Goal: Task Accomplishment & Management: Use online tool/utility

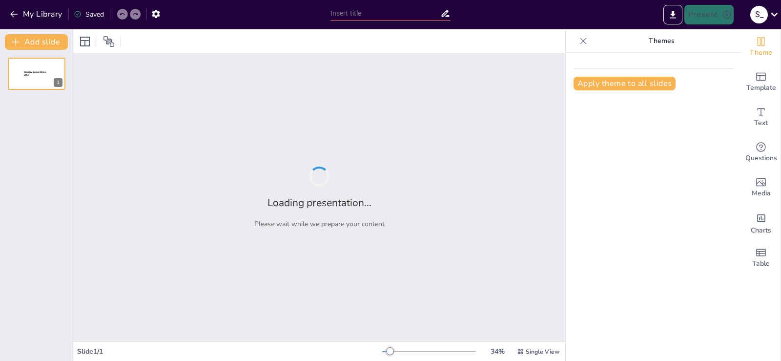
type input "Analisis Dana Bergulir Program Ekonomi Kerakyatan di Kabupaten Kampar: Latar Be…"
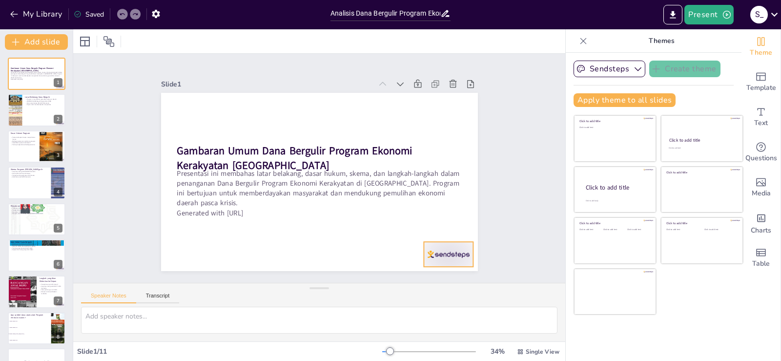
click at [427, 247] on div at bounding box center [448, 254] width 49 height 25
click at [448, 230] on icon at bounding box center [449, 236] width 13 height 13
checkbox input "true"
click at [31, 102] on p "Kerja sama dengan Bank BPR Sarimadu" at bounding box center [44, 103] width 38 height 2
type textarea "Program Dana Bergulir ini sangat penting dalam mendukung pemulihan ekonomi daer…"
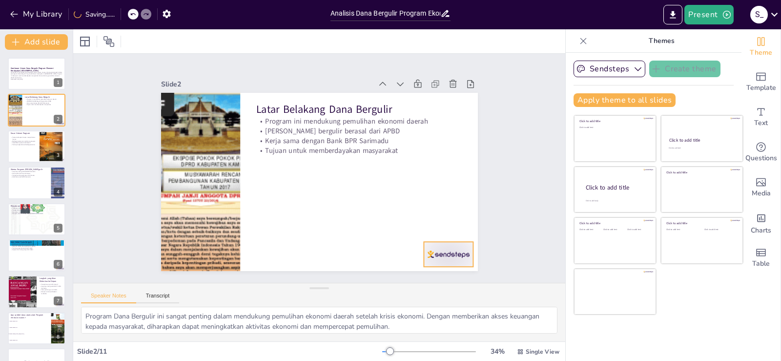
drag, startPoint x: 440, startPoint y: 248, endPoint x: 442, endPoint y: 242, distance: 7.1
click at [440, 248] on div at bounding box center [448, 254] width 49 height 25
click at [440, 254] on icon at bounding box center [433, 261] width 15 height 15
checkbox input "true"
click at [27, 143] on p "Keterlibatan pemerintah daerah" at bounding box center [23, 143] width 26 height 2
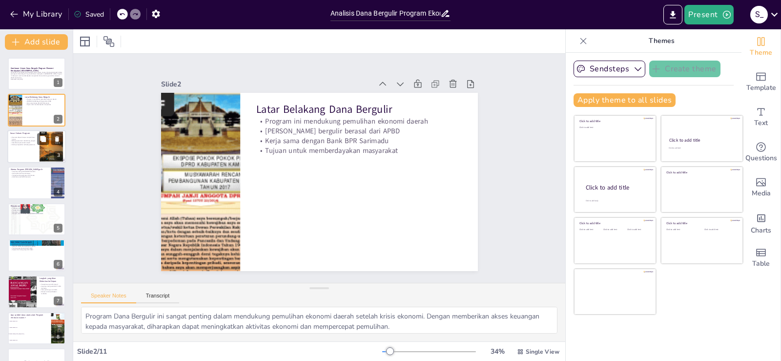
type textarea "Peraturan Bupati Kampar sangat penting sebagai dasar hukum pelaksanaan Dana Ber…"
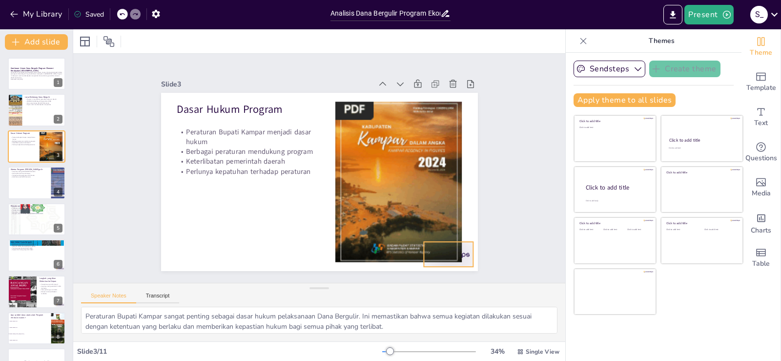
click at [443, 270] on div at bounding box center [415, 289] width 55 height 39
click at [440, 254] on icon at bounding box center [433, 261] width 15 height 15
checkbox input "true"
click at [32, 188] on div at bounding box center [36, 182] width 59 height 33
type textarea "Kerja sama dengan BUMD BPR Sarimadu merupakan bagian penting dari skema program…"
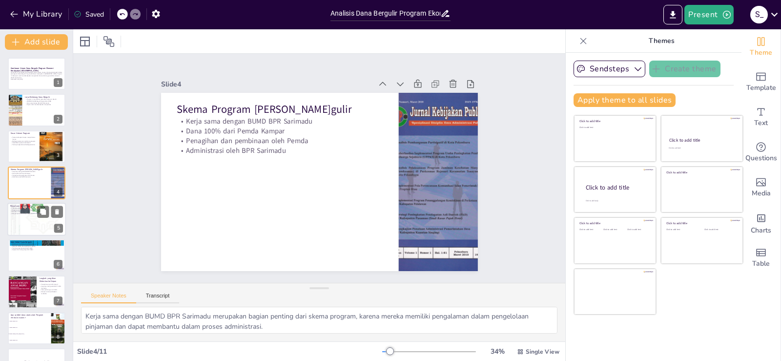
checkbox input "true"
click at [33, 221] on div at bounding box center [36, 219] width 59 height 78
type textarea "Total penyaluran dana bergulir yang mencapai lebih dari Rp 450 miliar menunjukk…"
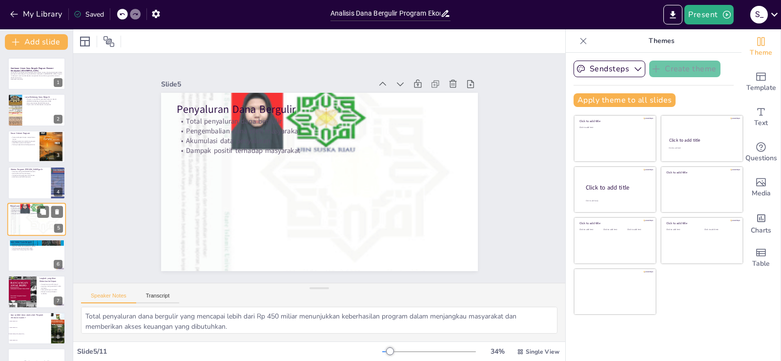
scroll to position [14, 0]
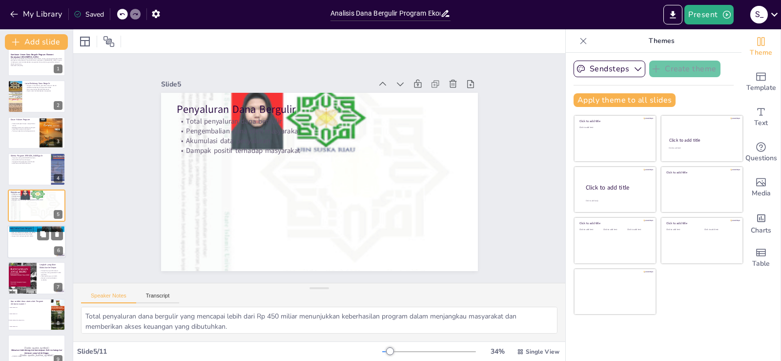
checkbox input "true"
click at [26, 244] on div at bounding box center [36, 241] width 59 height 33
type textarea "Baki debet yang tinggi menunjukkan bahwa masyarakat memahami tanggung jawab mer…"
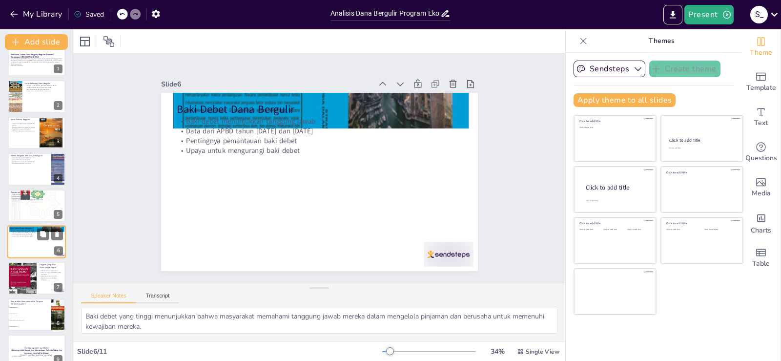
scroll to position [50, 0]
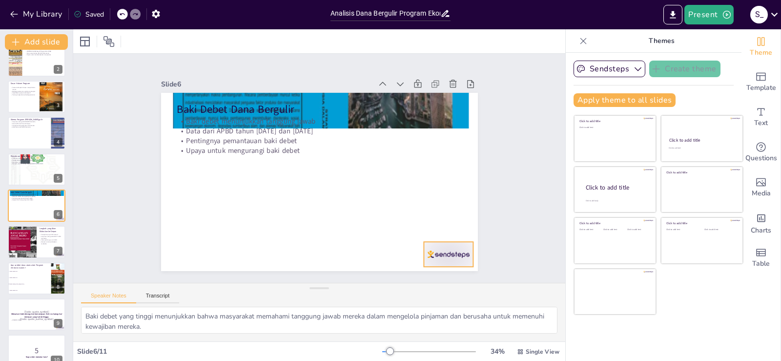
click at [440, 270] on div at bounding box center [415, 289] width 55 height 39
click at [452, 231] on icon at bounding box center [450, 236] width 10 height 10
checkbox input "true"
click at [38, 245] on div at bounding box center [36, 241] width 59 height 33
type textarea "Penagihan yang lebih intensif diharapkan dapat mempercepat pengembalian dana be…"
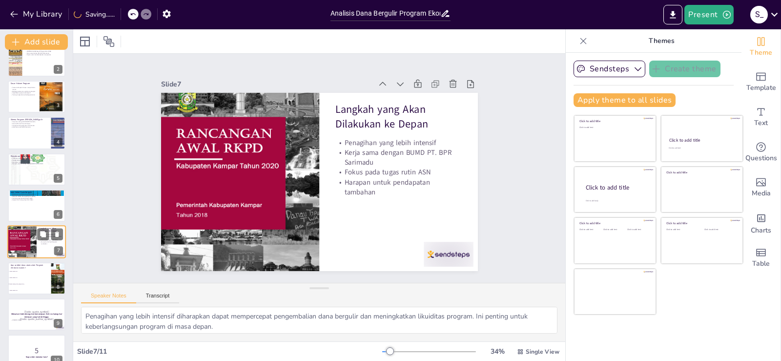
scroll to position [86, 0]
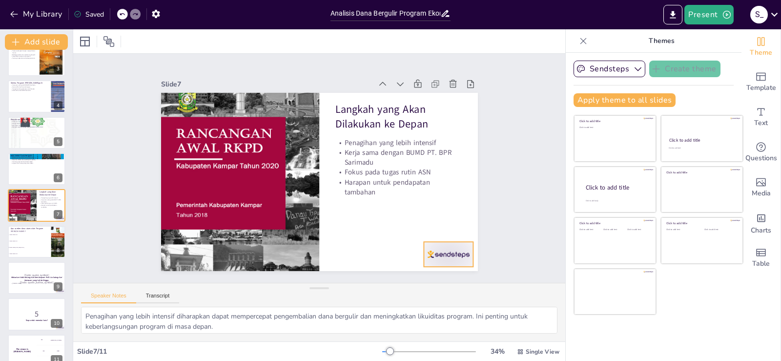
click at [443, 260] on div at bounding box center [439, 267] width 52 height 30
click at [453, 230] on icon at bounding box center [449, 236] width 13 height 13
checkbox input "true"
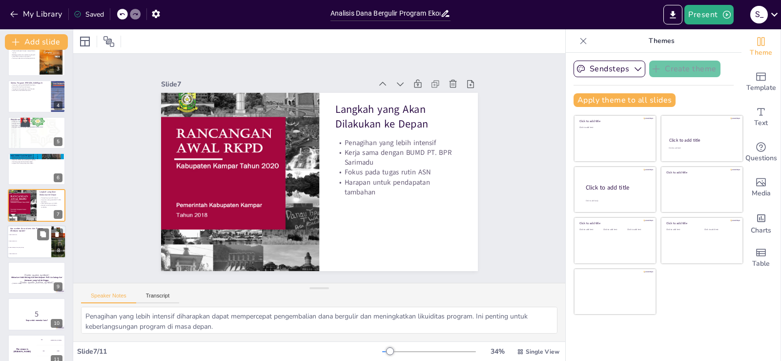
checkbox input "true"
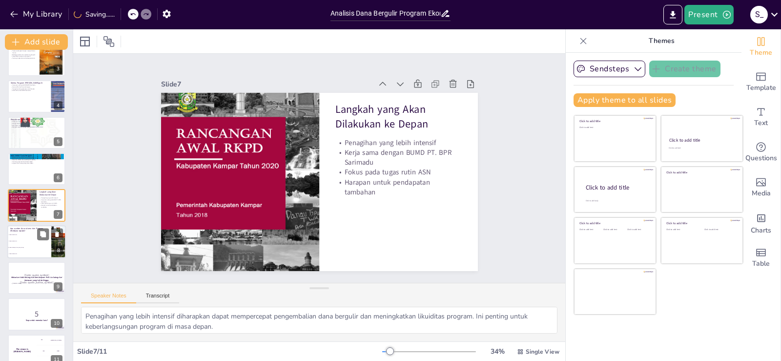
checkbox input "true"
click at [23, 247] on span "APBD Tahun 2002 dan 2003" at bounding box center [30, 246] width 42 height 1
type textarea "Jawaban yang benar adalah APBD Tahun 2002 dan 2003, seperti yang dijelaskan dal…"
checkbox input "true"
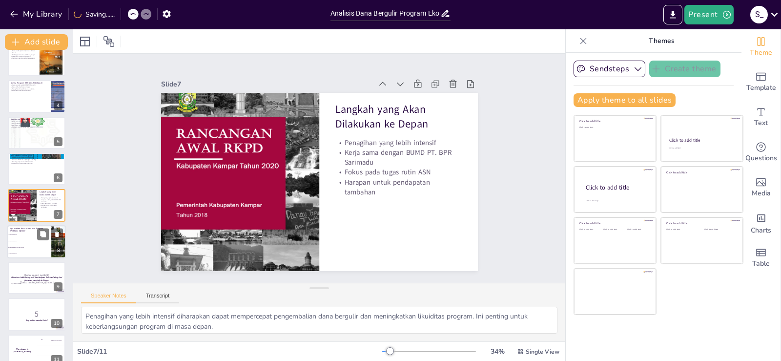
checkbox input "true"
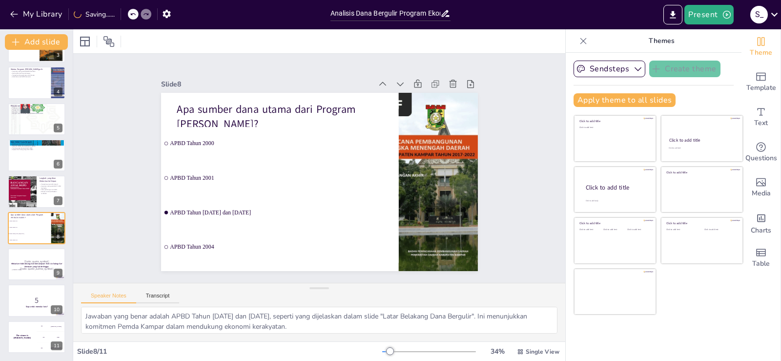
checkbox input "true"
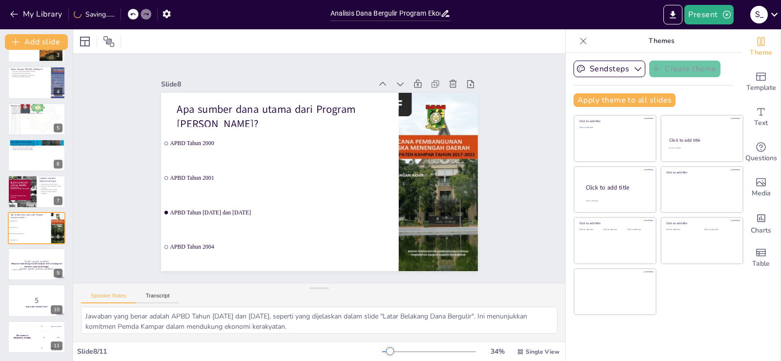
checkbox input "true"
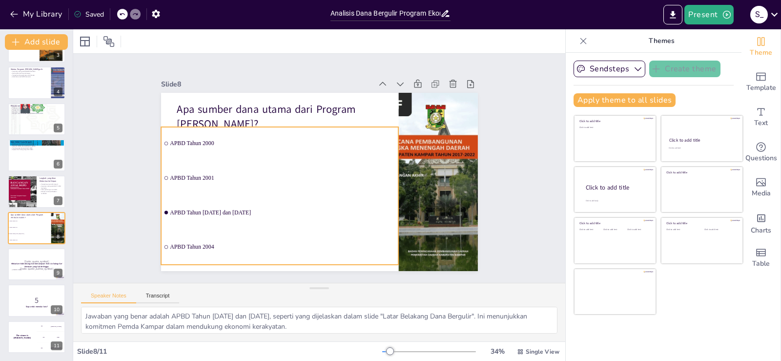
checkbox input "true"
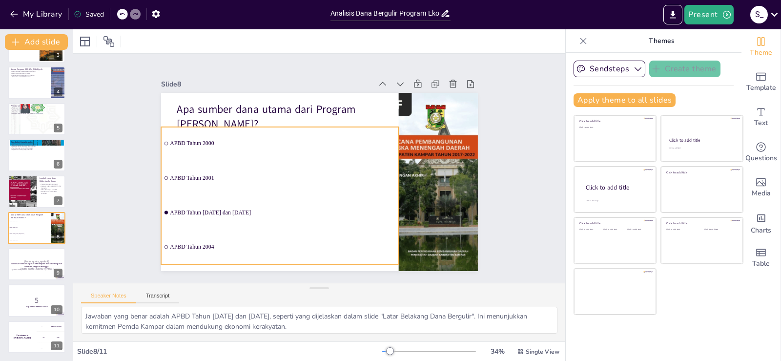
checkbox input "true"
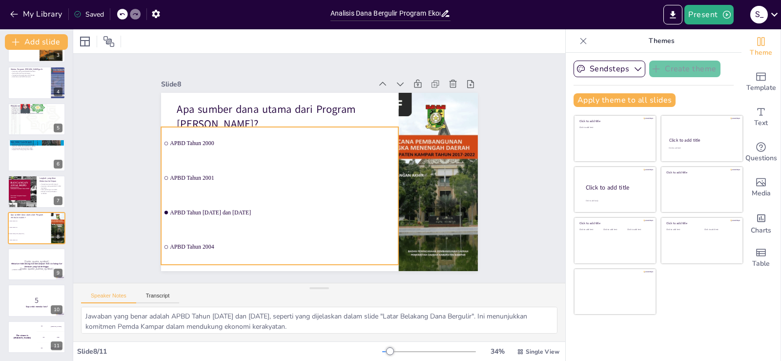
checkbox input "true"
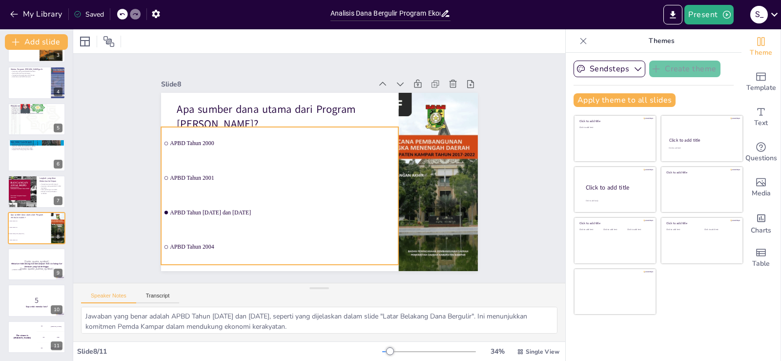
checkbox input "true"
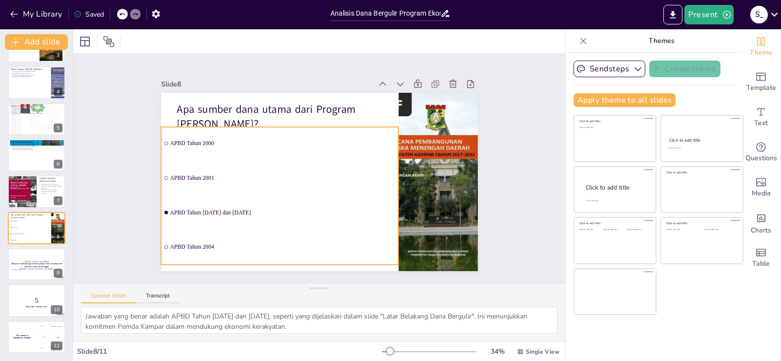
checkbox input "true"
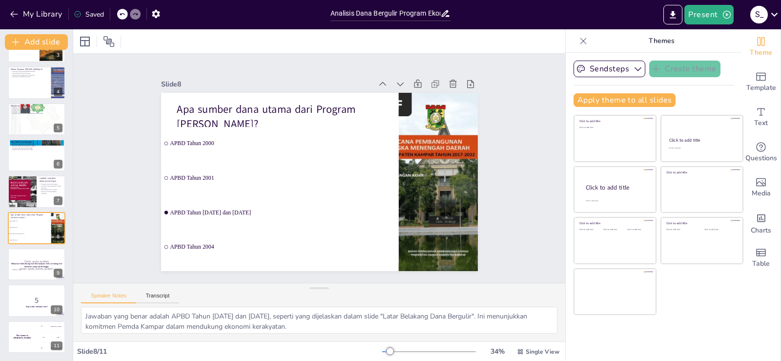
checkbox input "true"
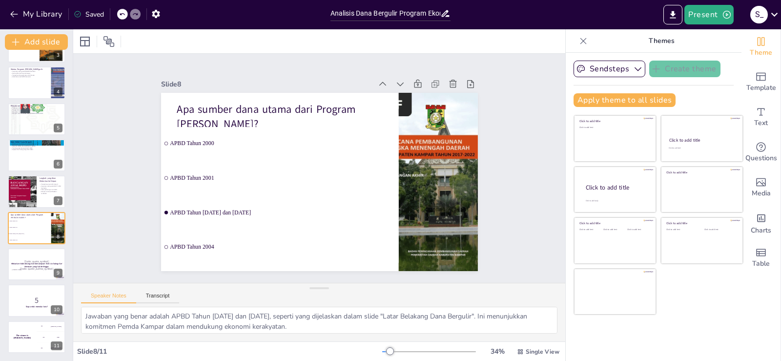
checkbox input "true"
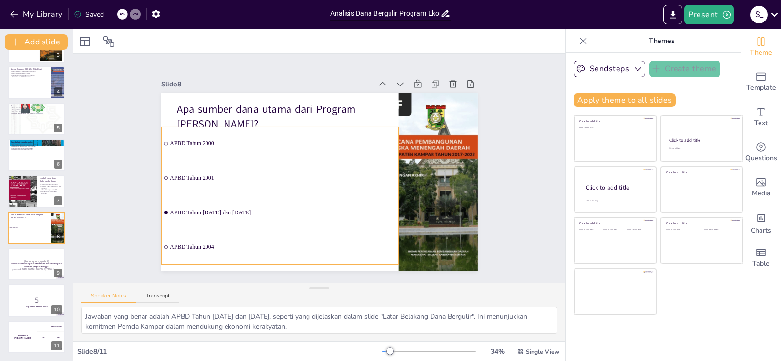
checkbox input "true"
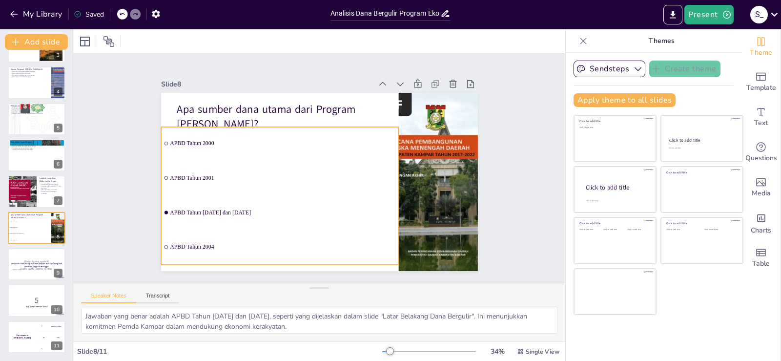
checkbox input "true"
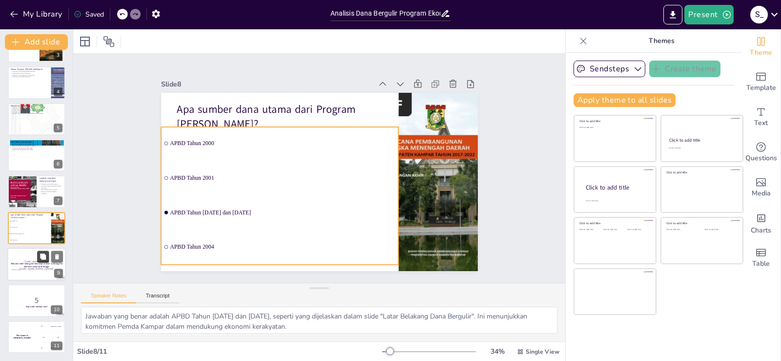
checkbox input "true"
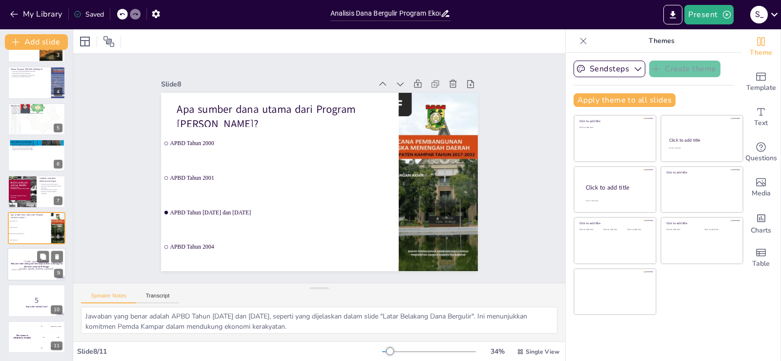
checkbox input "true"
click at [28, 268] on p "[Todo: quote_author_symbol]" at bounding box center [36, 269] width 53 height 4
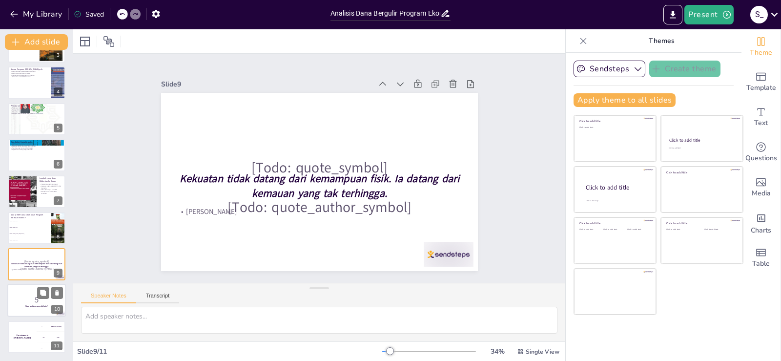
click at [24, 302] on p "5" at bounding box center [36, 299] width 53 height 11
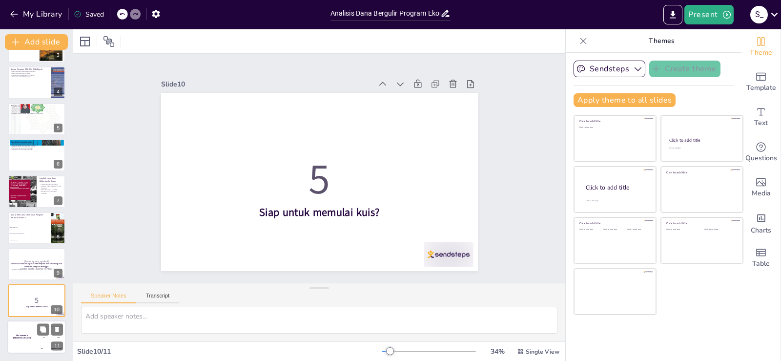
click at [13, 331] on div "The winner is [PERSON_NAME]" at bounding box center [21, 336] width 29 height 33
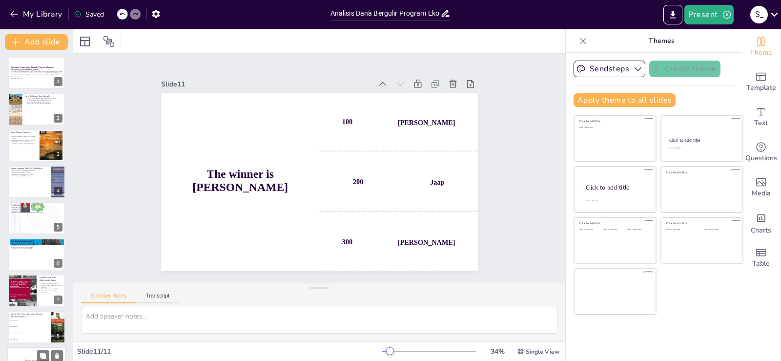
scroll to position [0, 0]
click at [31, 76] on p "Presentasi ini membahas latar belakang, dasar hukum, skema, dan langkah-langkah…" at bounding box center [36, 74] width 53 height 7
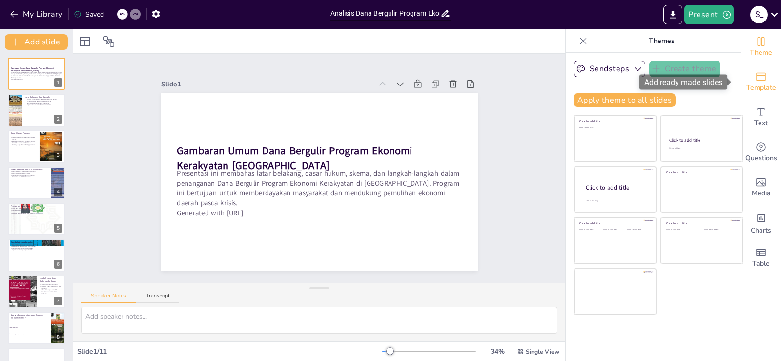
click at [755, 84] on span "Template" at bounding box center [761, 87] width 30 height 11
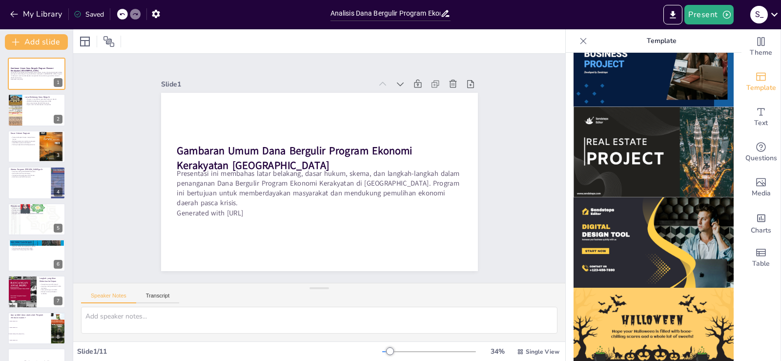
scroll to position [878, 0]
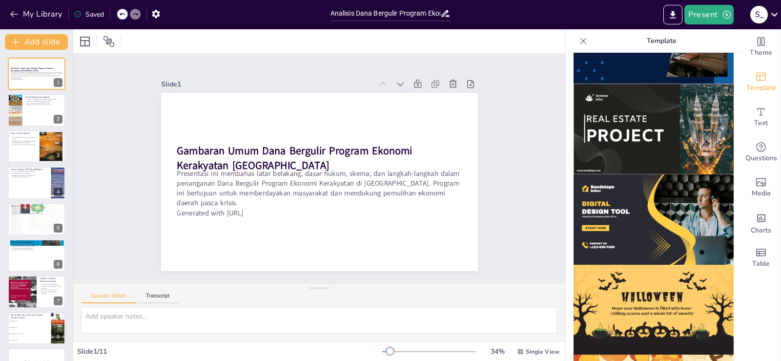
click at [645, 175] on img at bounding box center [653, 219] width 160 height 90
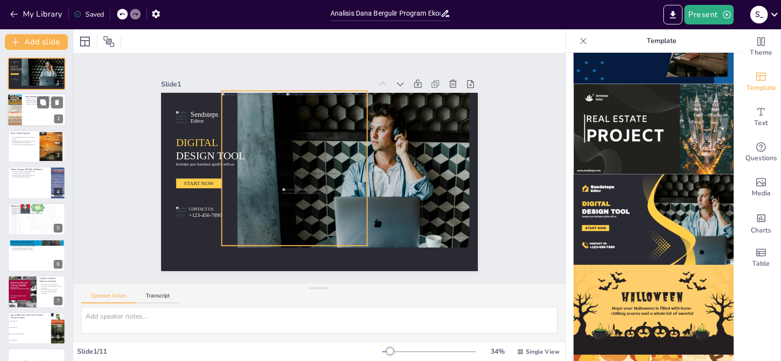
checkbox input "true"
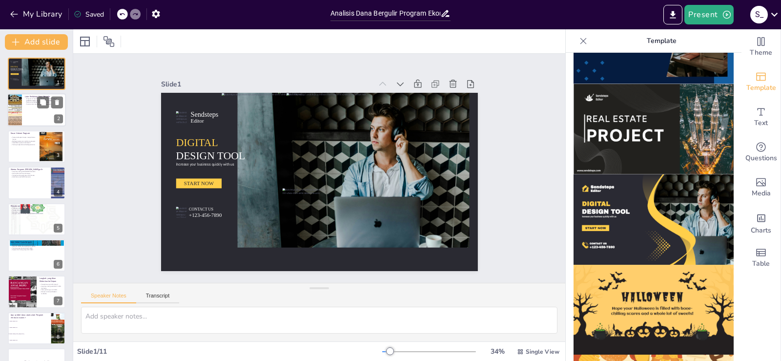
click at [35, 110] on div at bounding box center [36, 110] width 59 height 33
type textarea "Program Dana Bergulir ini sangat penting dalam mendukung pemulihan ekonomi daer…"
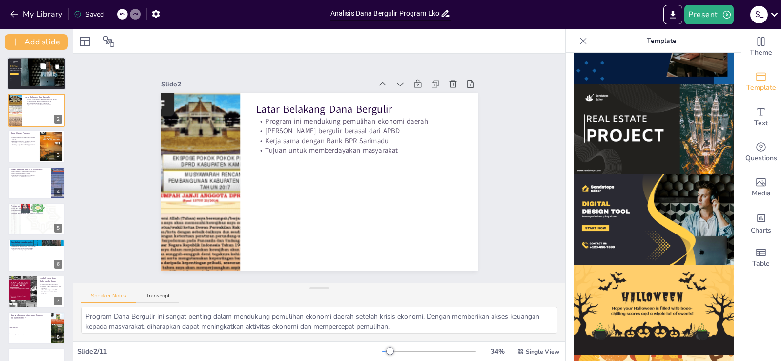
checkbox input "true"
click at [33, 74] on div at bounding box center [37, 71] width 15 height 28
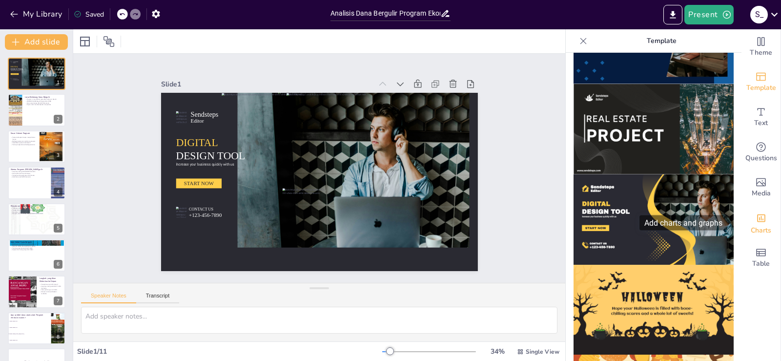
click at [756, 224] on div "Add charts and graphs" at bounding box center [761, 217] width 10 height 16
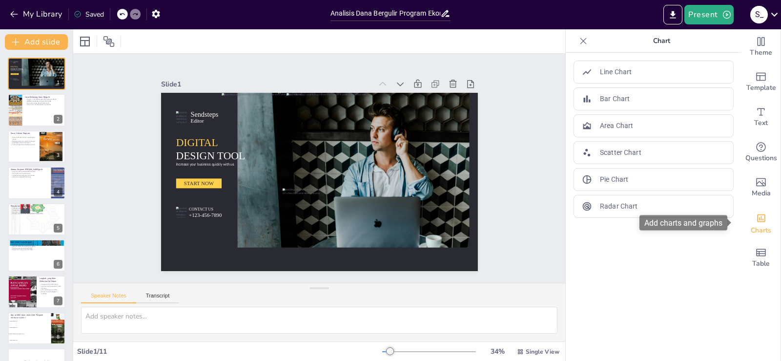
click at [756, 224] on div "Add charts and graphs" at bounding box center [761, 217] width 10 height 16
checkbox input "true"
drag, startPoint x: 16, startPoint y: 13, endPoint x: 21, endPoint y: 21, distance: 9.5
click at [16, 13] on icon "button" at bounding box center [14, 14] width 10 height 10
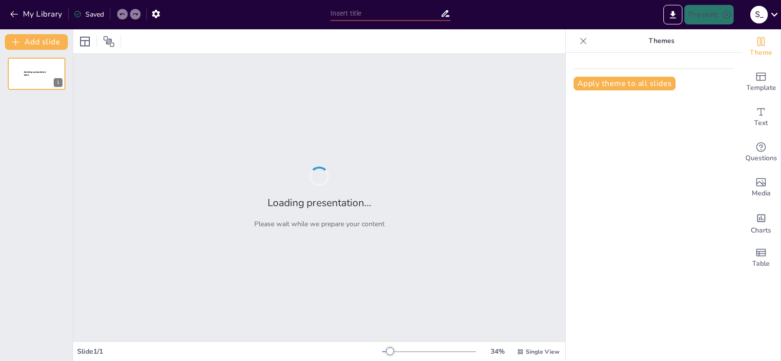
type input "GAMBARAN UMUM DANA BERGULIR PROGRAM EKONOMI KERAKYATAN KABUPATEN [GEOGRAPHIC_DA…"
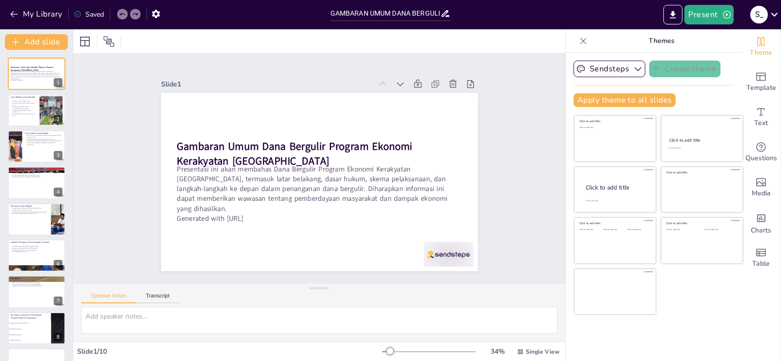
scroll to position [64, 0]
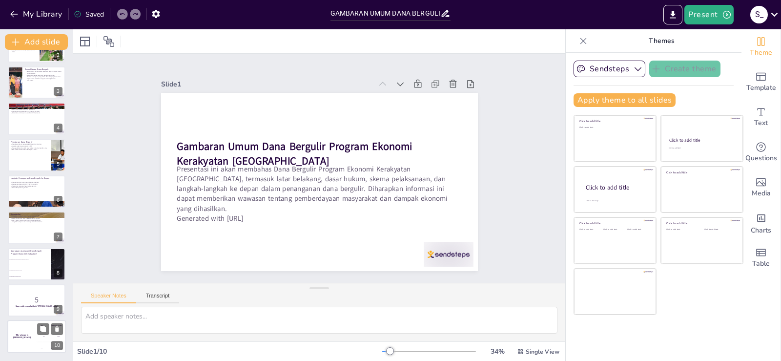
click at [23, 337] on h4 "The winner is [PERSON_NAME]" at bounding box center [21, 336] width 29 height 5
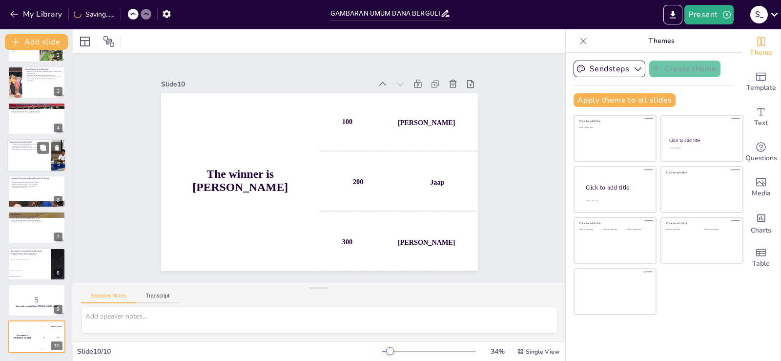
checkbox input "true"
click at [28, 146] on p "Jumlah rekening mencapai 14.705." at bounding box center [29, 145] width 38 height 2
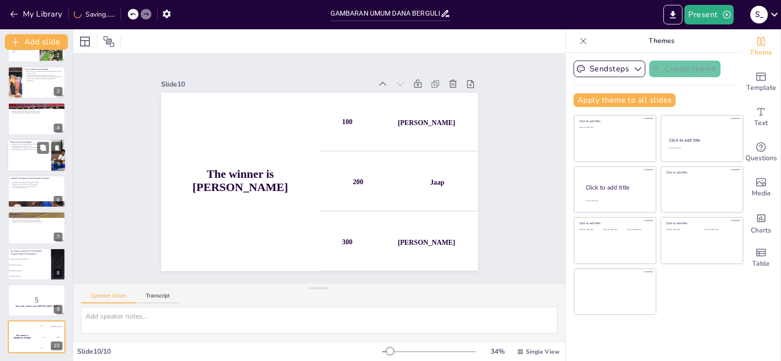
checkbox input "true"
type textarea "Penyaluran dana yang mencapai angka signifikan ini menunjukkan bahwa program Da…"
checkbox input "true"
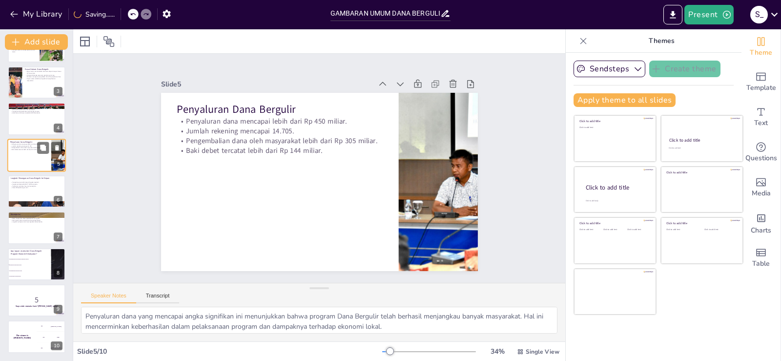
scroll to position [14, 0]
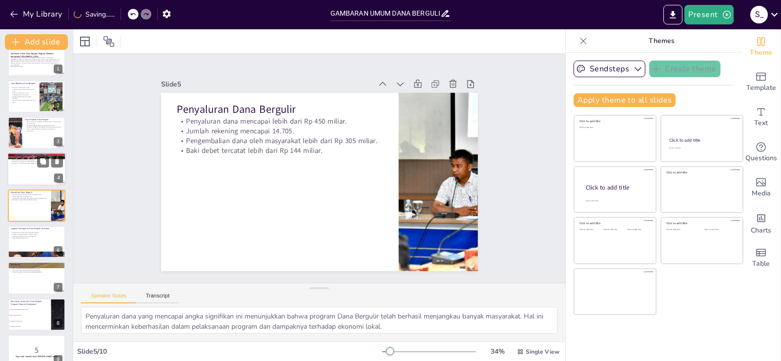
checkbox input "true"
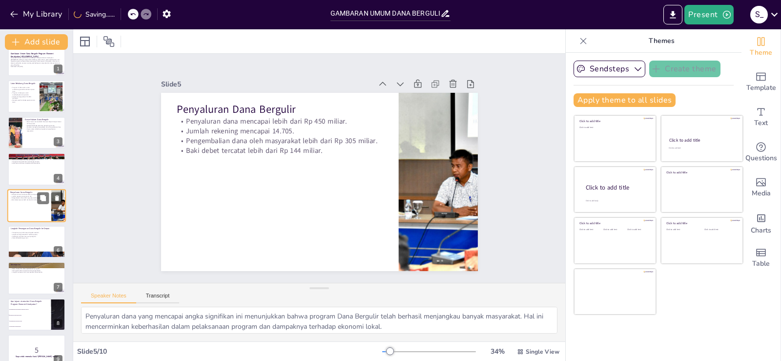
checkbox input "true"
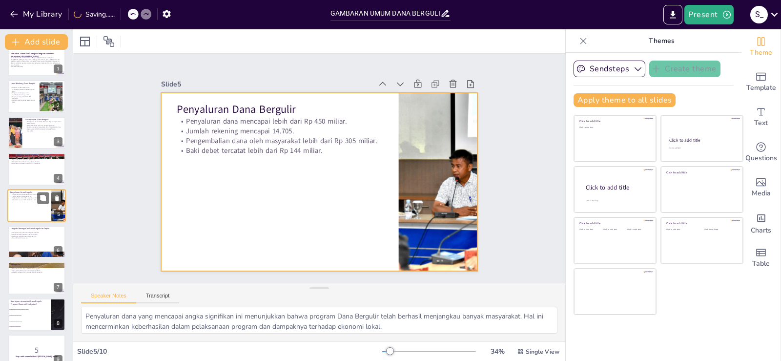
checkbox input "true"
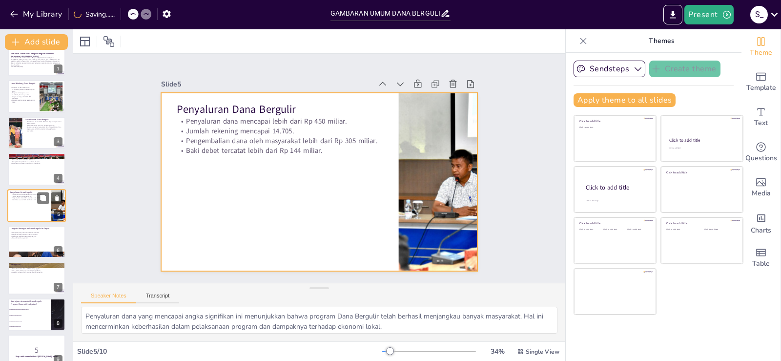
checkbox input "true"
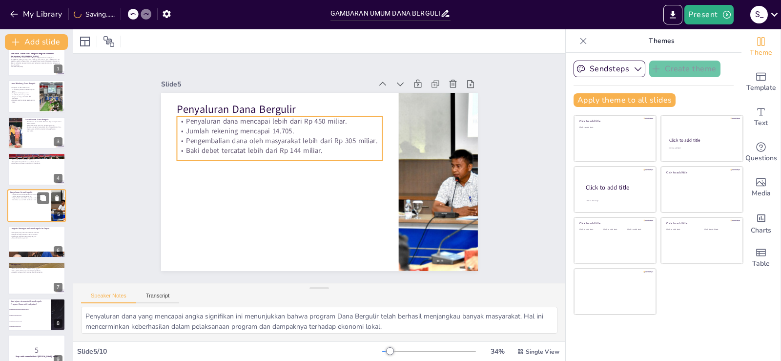
checkbox input "true"
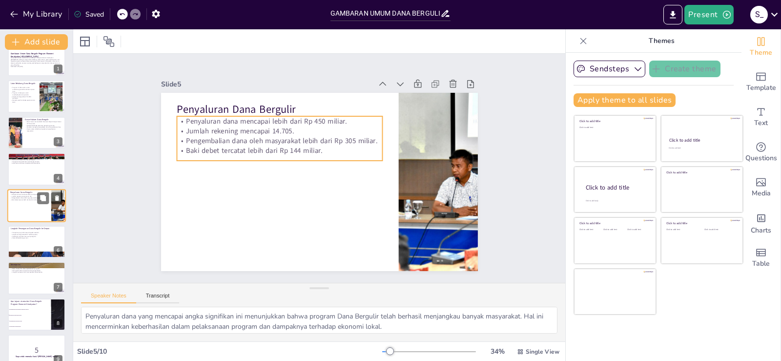
checkbox input "true"
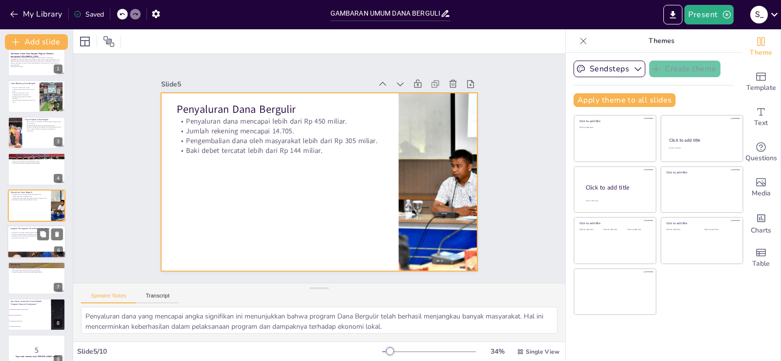
checkbox input "true"
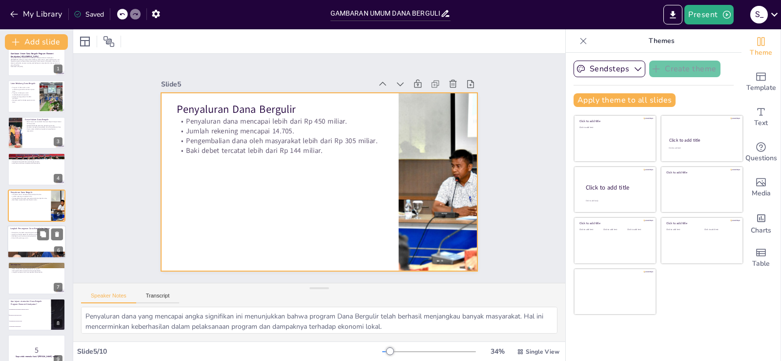
checkbox input "true"
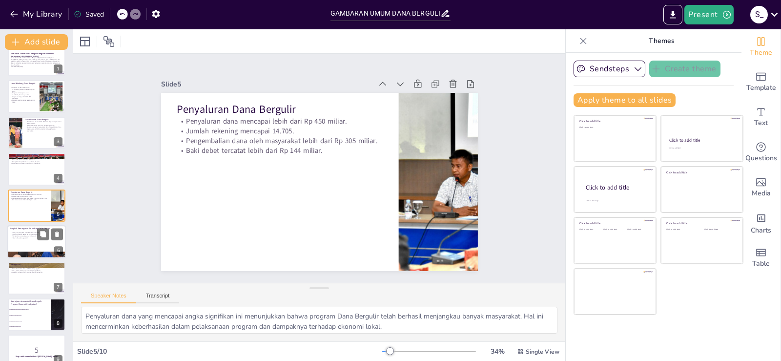
checkbox input "true"
click at [18, 230] on div "Langkah Penanganan Dana Bergulir ke Depan" at bounding box center [36, 229] width 53 height 4
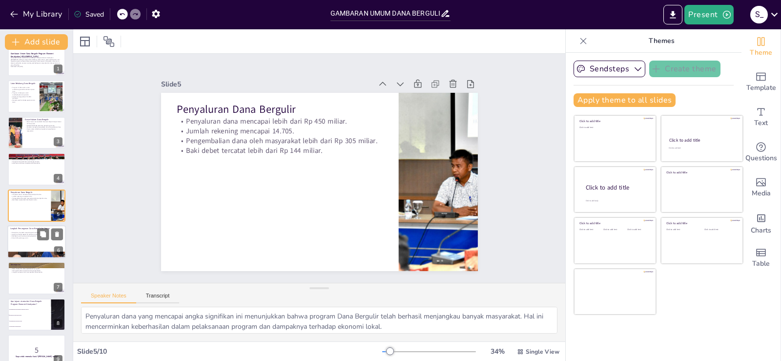
checkbox input "true"
type textarea "Penagihan yang intensif diperlukan untuk memastikan bahwa dana yang telah disal…"
checkbox input "true"
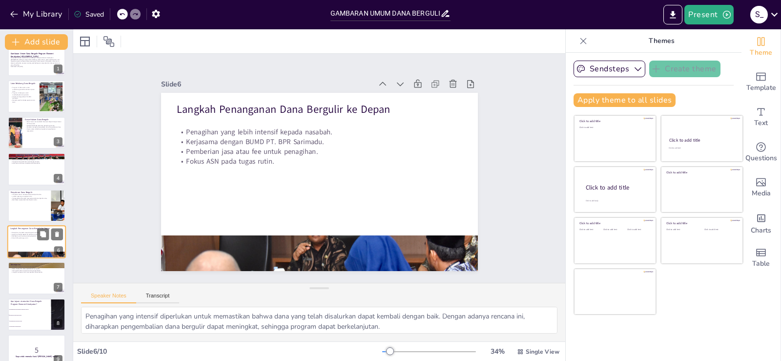
scroll to position [50, 0]
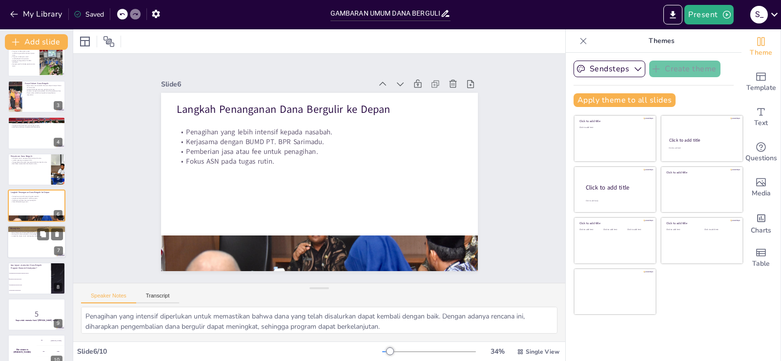
checkbox input "true"
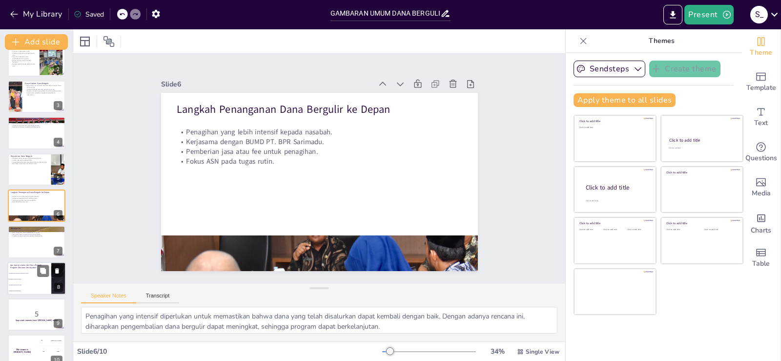
checkbox input "true"
click at [20, 281] on li "Memberdayakan masyarakat" at bounding box center [29, 279] width 44 height 6
checkbox input "true"
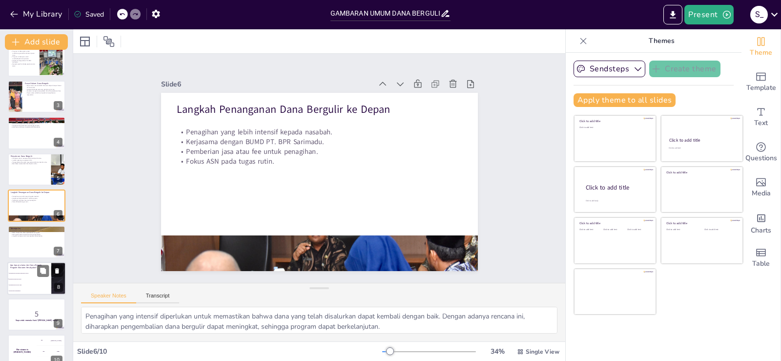
type textarea "Tujuan utama dari Dana Bergulir Program Ekonomi Kerakyatan adalah memberdayakan…"
checkbox input "true"
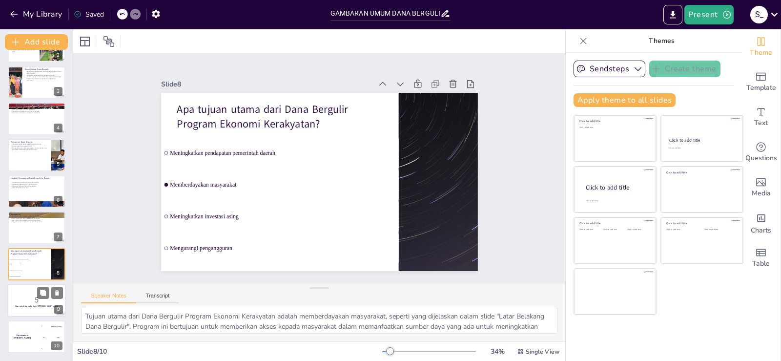
checkbox input "true"
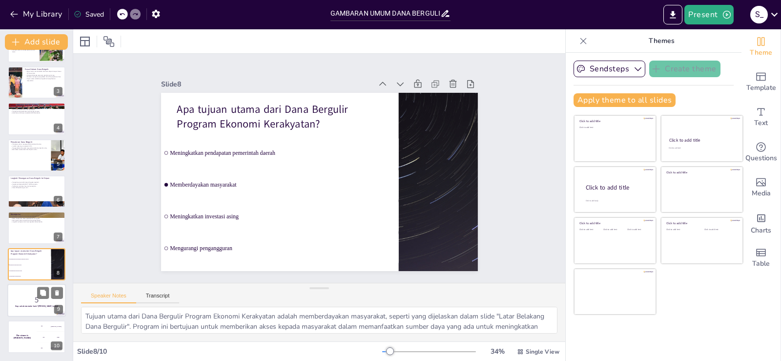
checkbox input "true"
click at [18, 311] on div at bounding box center [36, 300] width 59 height 33
checkbox input "true"
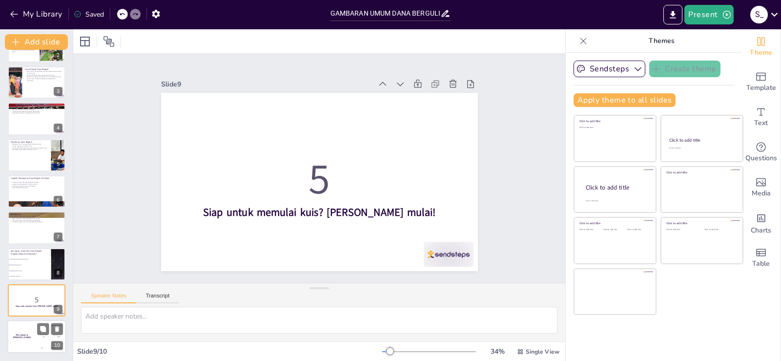
click at [21, 329] on div "The winner is [PERSON_NAME]" at bounding box center [21, 336] width 29 height 33
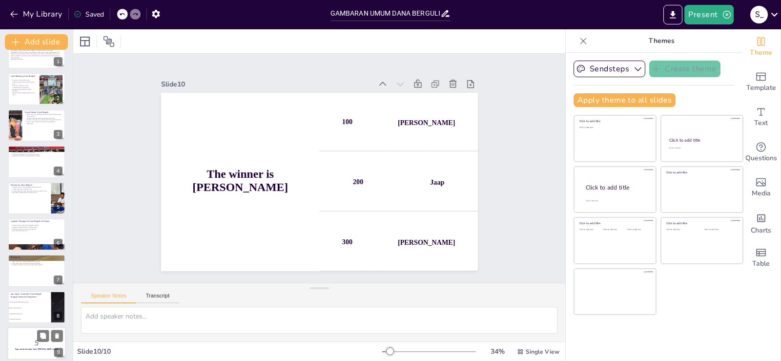
scroll to position [0, 0]
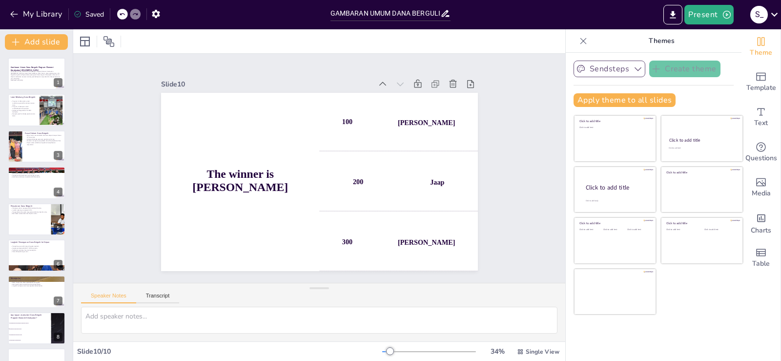
click at [633, 68] on icon "button" at bounding box center [638, 69] width 10 height 10
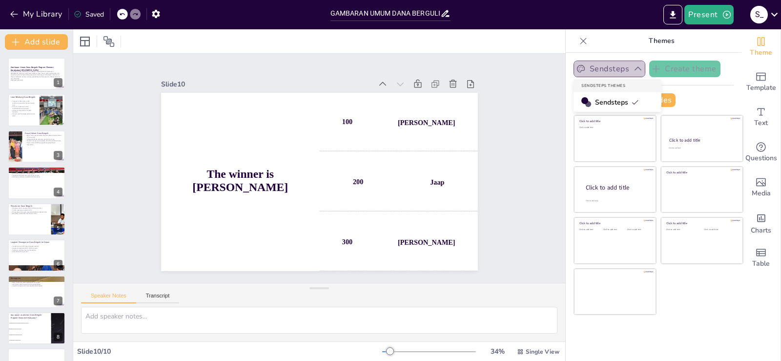
click at [633, 68] on icon "button" at bounding box center [638, 69] width 10 height 10
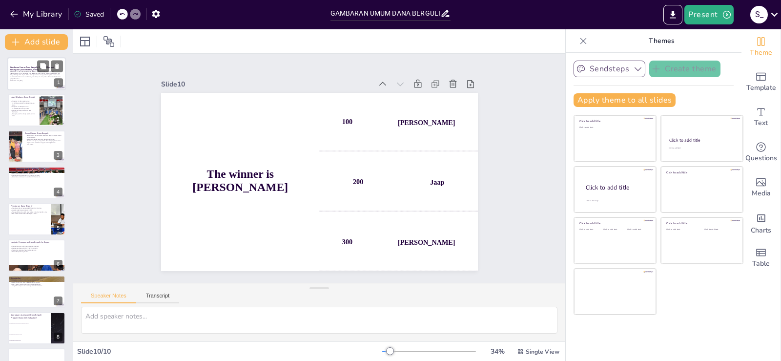
click at [37, 81] on div "Presentasi ini akan membahas Dana Bergulir Program Ekonomi Kerakyatan [GEOGRAPH…" at bounding box center [36, 76] width 53 height 12
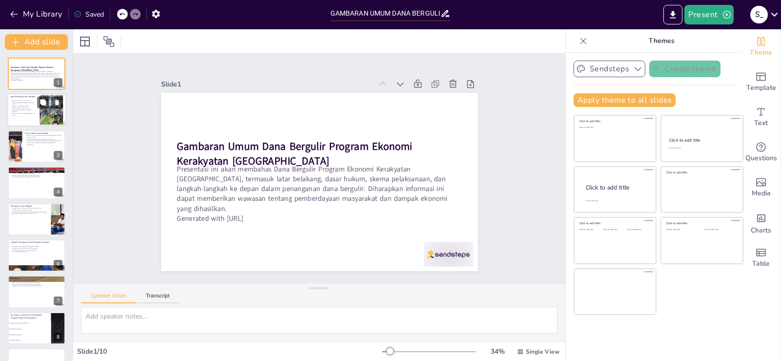
click at [24, 108] on p "Program ini bertujuan untuk memberdayakan masyarakat." at bounding box center [23, 106] width 26 height 3
checkbox input "true"
type textarea "Peluncuran Dana Bergulir Program Ekonomi Kerakyatan ini merupakan langkah strat…"
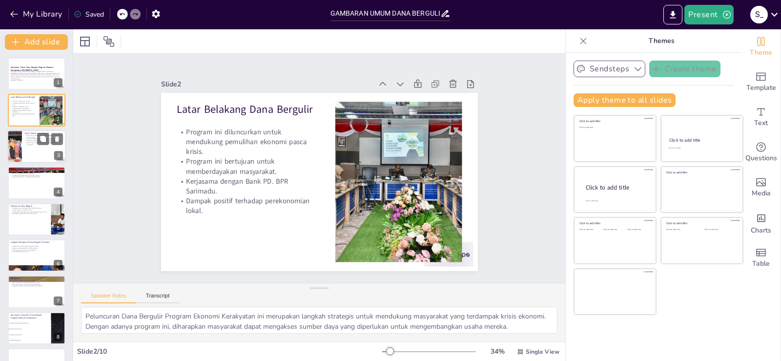
click at [28, 159] on div at bounding box center [36, 146] width 59 height 33
checkbox input "true"
type textarea "Peraturan Bupati Kampar Nomor 07 Tahun 2013 menjadi pedoman utama dalam pelaksa…"
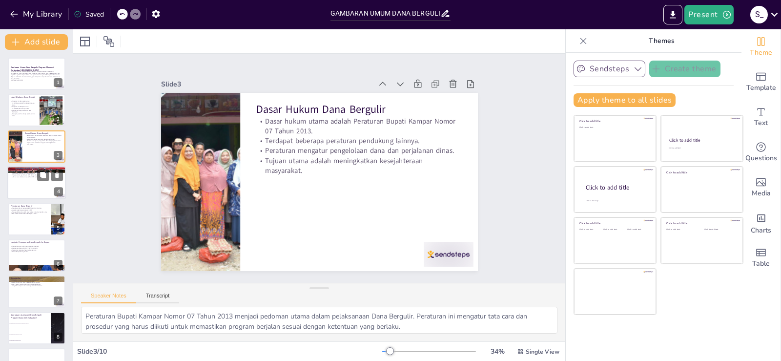
click at [31, 182] on div at bounding box center [36, 182] width 59 height 33
checkbox input "true"
type textarea "Kerjasama dengan BUMD BPR Sarimadu merupakan elemen kunci dalam pelaksanaan pro…"
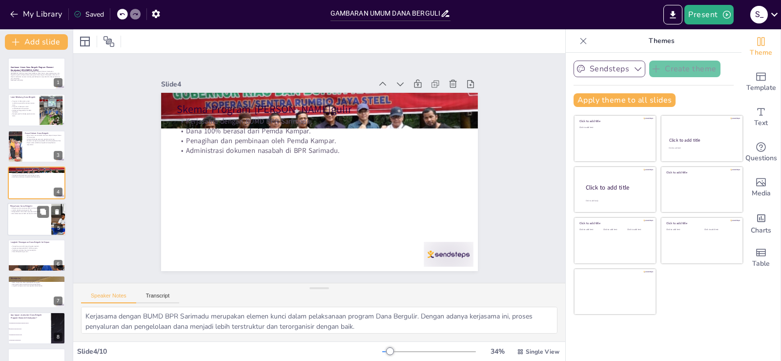
click at [34, 211] on p "Pengembalian dana oleh masyarakat lebih dari Rp 305 miliar." at bounding box center [29, 211] width 38 height 2
checkbox input "true"
type textarea "Penyaluran dana yang mencapai angka signifikan ini menunjukkan bahwa program Da…"
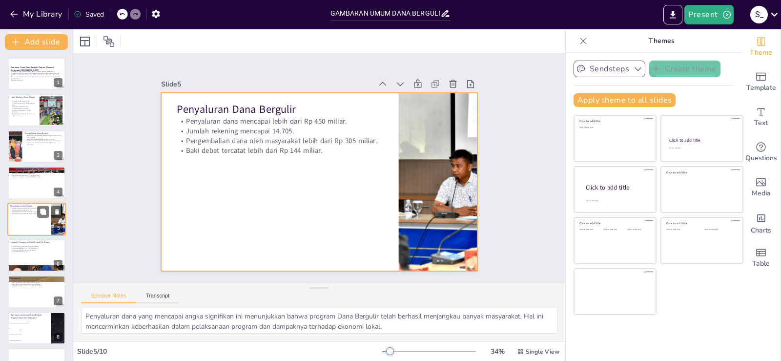
scroll to position [14, 0]
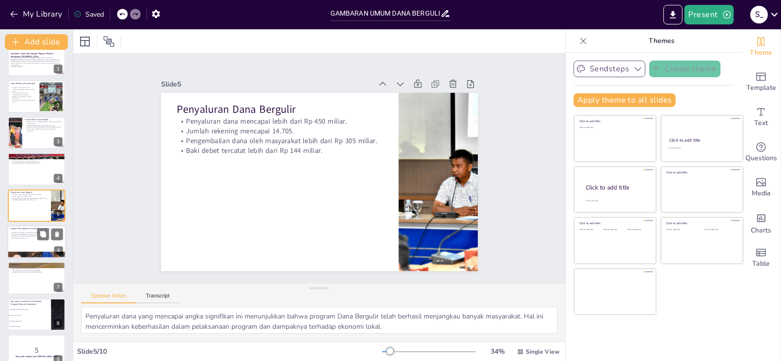
click at [17, 244] on div at bounding box center [36, 241] width 59 height 33
checkbox input "true"
type textarea "Penagihan yang intensif diperlukan untuk memastikan bahwa dana yang telah disal…"
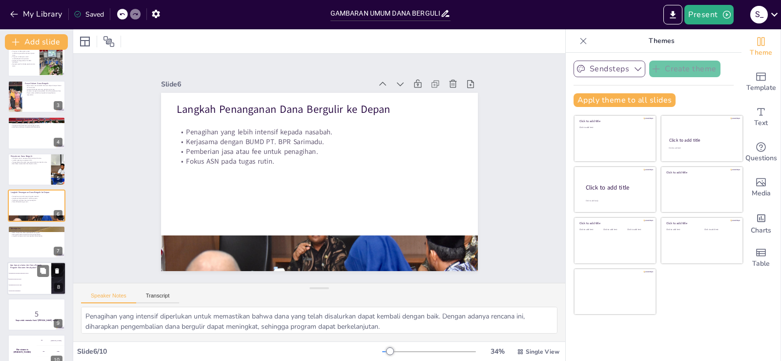
click at [28, 290] on span "Mengurangi pengangguran" at bounding box center [30, 290] width 42 height 1
checkbox input "true"
type textarea "Tujuan utama dari Dana Bergulir Program Ekonomi Kerakyatan adalah memberdayakan…"
checkbox input "true"
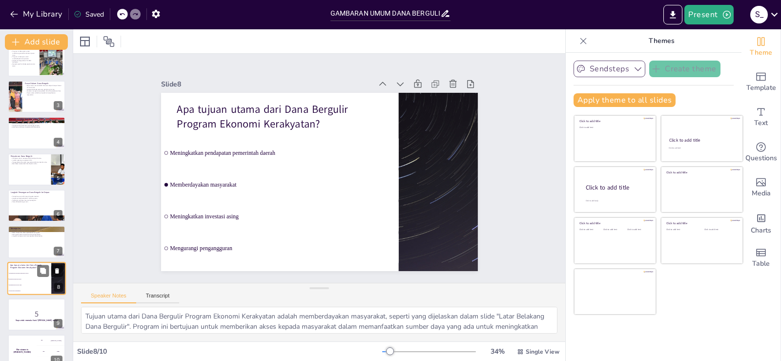
scroll to position [64, 0]
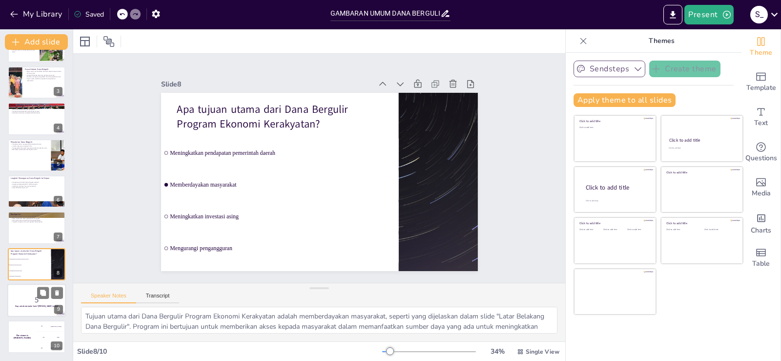
checkbox input "true"
click at [31, 313] on div at bounding box center [36, 300] width 59 height 33
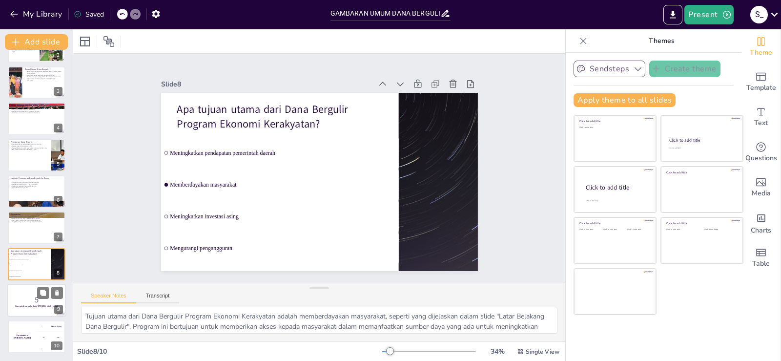
checkbox input "true"
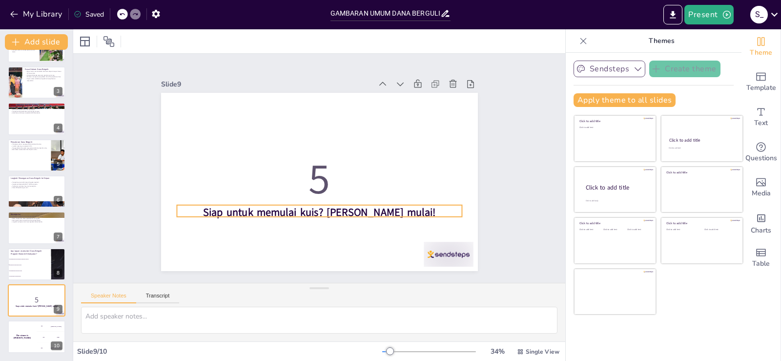
click at [245, 143] on strong "Siap untuk memulai kuis? [PERSON_NAME] mulai!" at bounding box center [323, 124] width 233 height 39
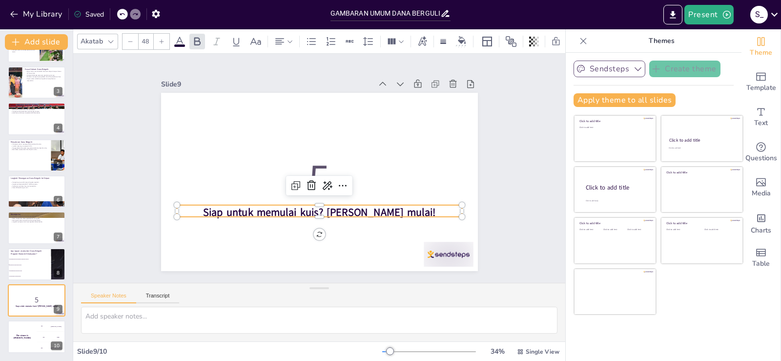
checkbox input "true"
click at [11, 14] on icon "button" at bounding box center [13, 14] width 7 height 6
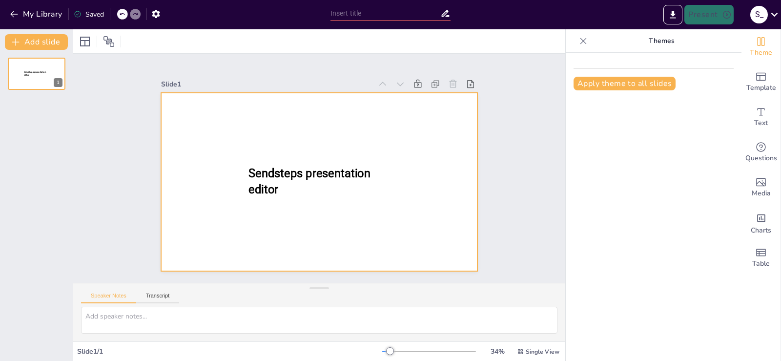
type input "New Sendsteps"
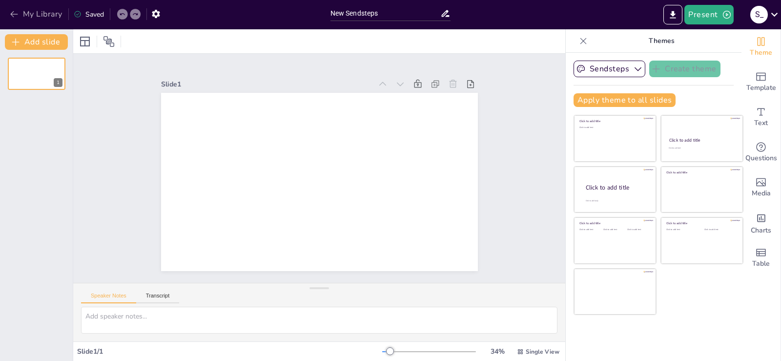
click at [13, 11] on icon "button" at bounding box center [14, 14] width 10 height 10
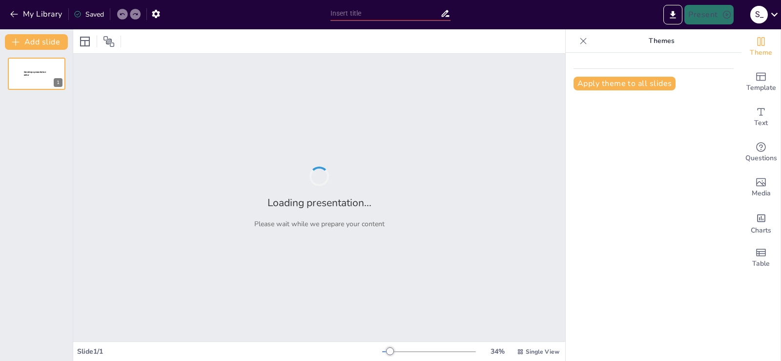
type input "GAMBARAN UMUM DANA BERGULIR PROGRAM EKONOMI KERAKYATAN KABUPATEN [GEOGRAPHIC_DA…"
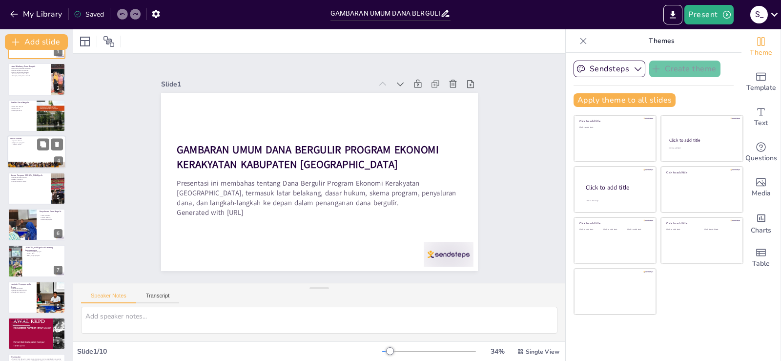
scroll to position [64, 0]
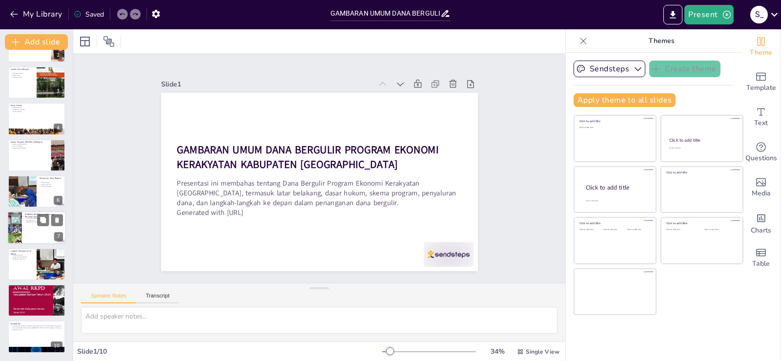
click at [34, 218] on p "Total dana penampungan" at bounding box center [44, 219] width 38 height 2
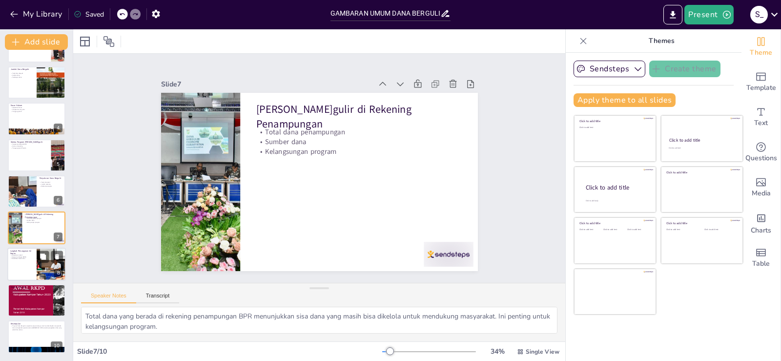
click at [26, 254] on p "Penagihan intensif" at bounding box center [21, 255] width 23 height 2
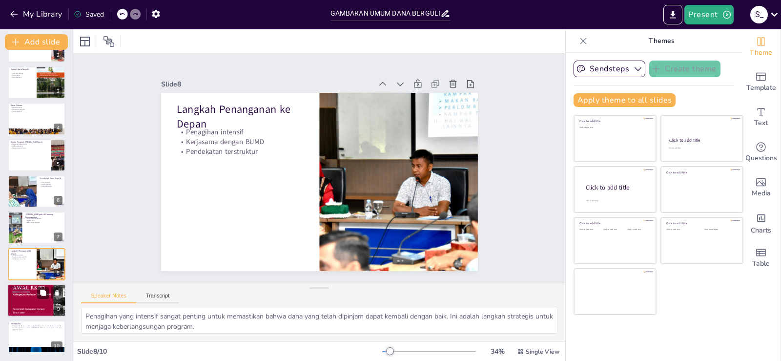
click at [30, 289] on p "Meningkatkan pendapatan BPR" at bounding box center [36, 289] width 53 height 2
type textarea "Kerjasama dalam penagihan diharapkan dapat meningkatkan pendapatan BPR Sarimadu…"
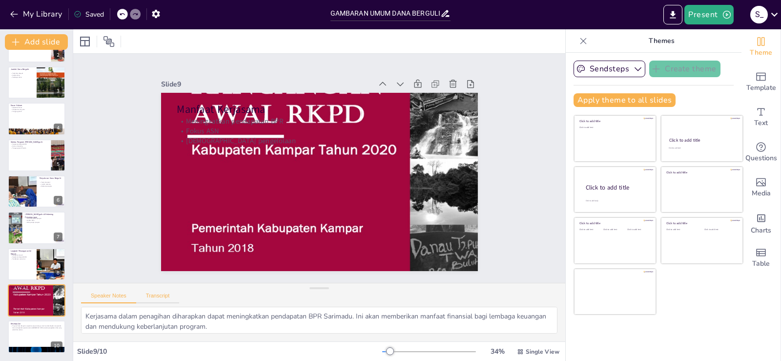
click at [164, 296] on button "Transcript" at bounding box center [157, 297] width 43 height 11
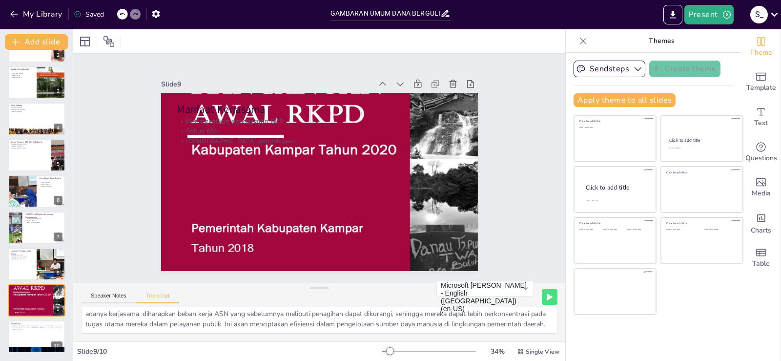
scroll to position [0, 0]
click at [107, 294] on button "Speaker Notes" at bounding box center [108, 297] width 55 height 11
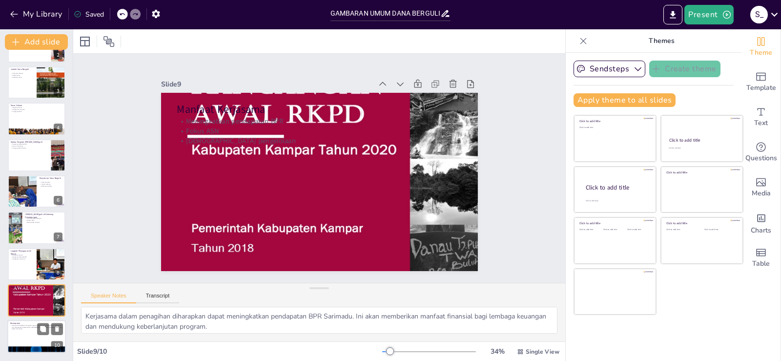
click at [35, 326] on p "Program Dana Bergulir merupakan upaya strategis untuk memberdayakan masyarakat …" at bounding box center [36, 327] width 53 height 5
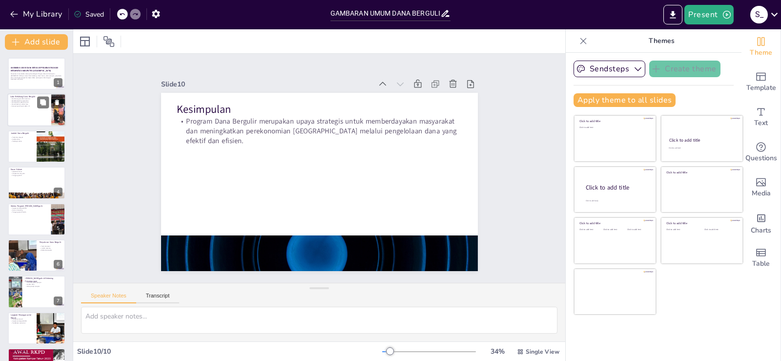
click at [32, 109] on div at bounding box center [36, 110] width 59 height 33
type textarea "Program Dana Bergulir diharapkan dapat mendorong pemulihan ekonomi daerah, teru…"
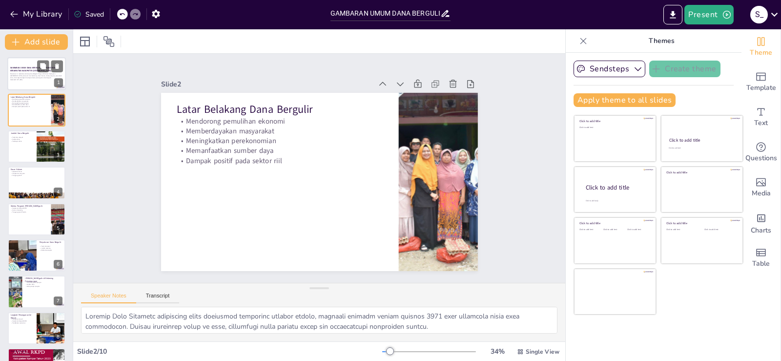
click at [27, 62] on div at bounding box center [36, 73] width 59 height 33
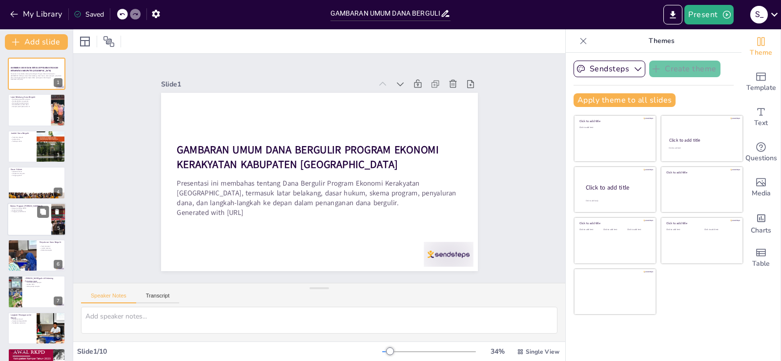
click at [28, 219] on div at bounding box center [36, 219] width 59 height 33
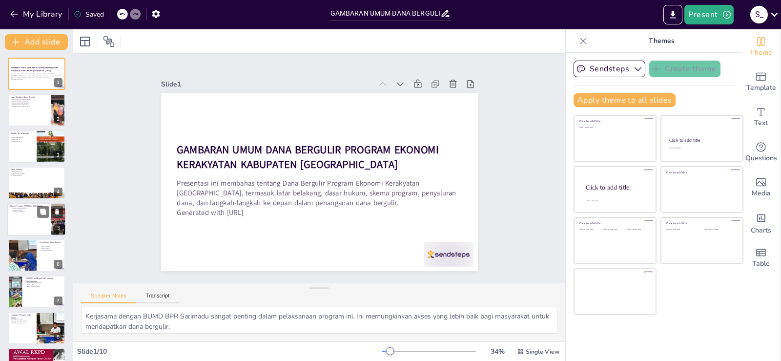
scroll to position [14, 0]
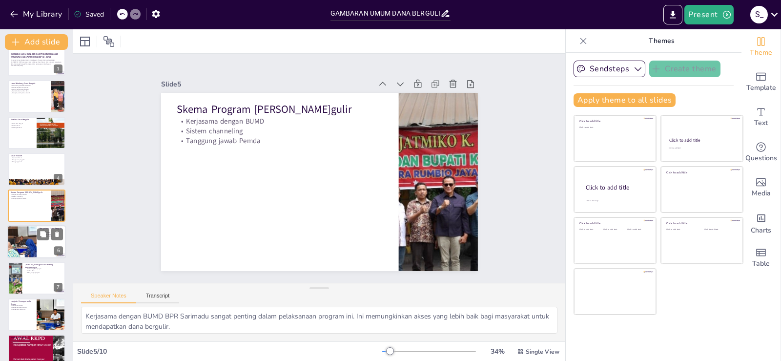
click at [30, 238] on div at bounding box center [22, 241] width 44 height 33
type textarea "Total nilai akad penyaluran yang mencapai lebih dari Rp 450 miliar menunjukkan …"
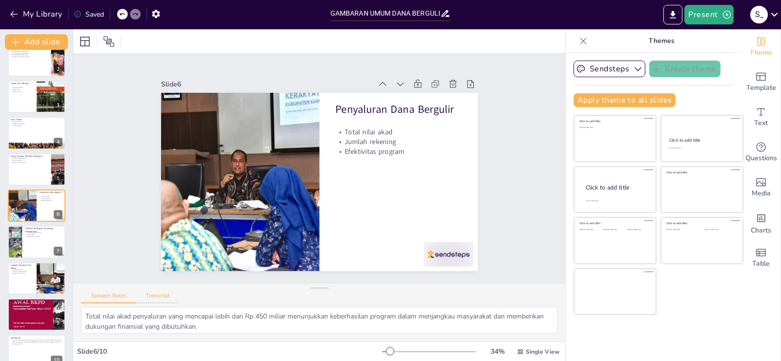
click at [160, 296] on button "Transcript" at bounding box center [157, 297] width 43 height 11
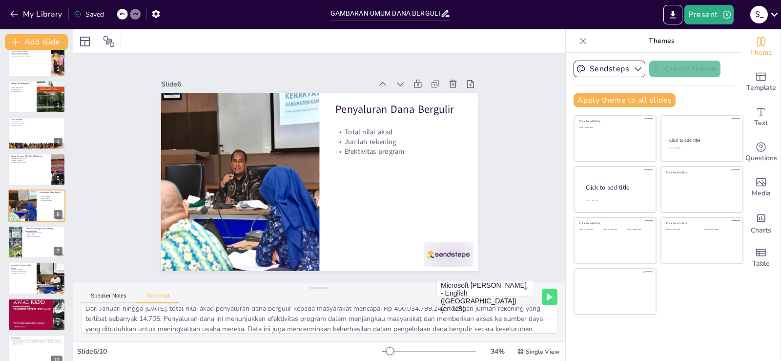
scroll to position [0, 0]
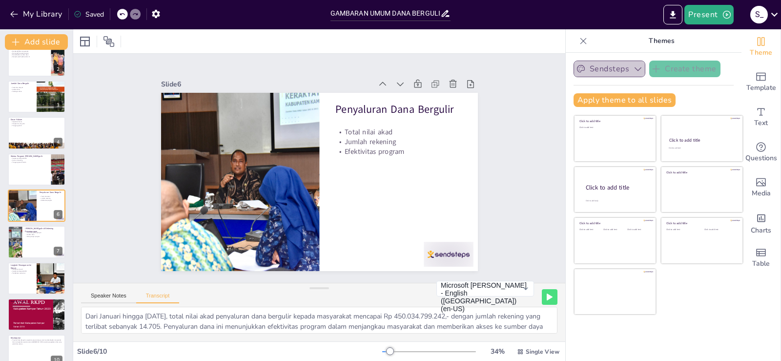
click at [633, 70] on icon "button" at bounding box center [638, 69] width 10 height 10
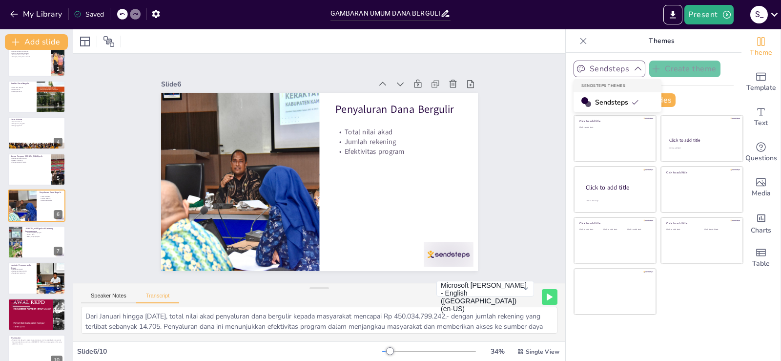
click at [633, 70] on icon "button" at bounding box center [638, 69] width 10 height 10
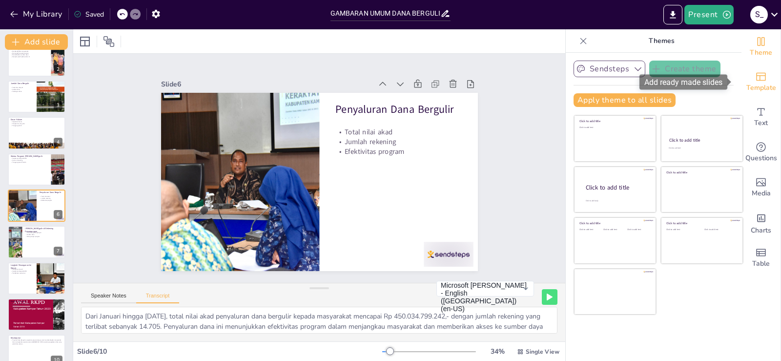
click at [760, 86] on span "Template" at bounding box center [761, 87] width 30 height 11
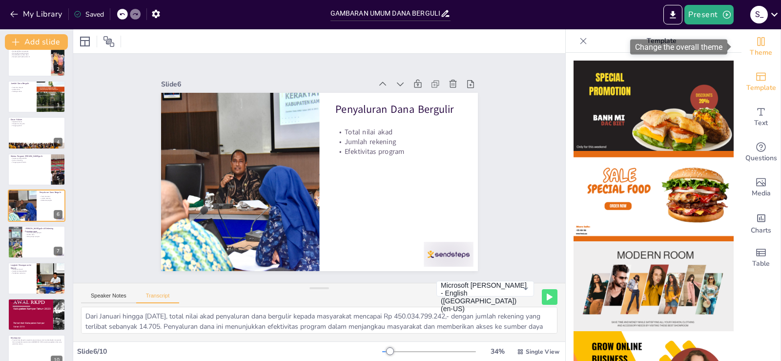
click at [755, 42] on icon "Change the overall theme" at bounding box center [761, 42] width 12 height 12
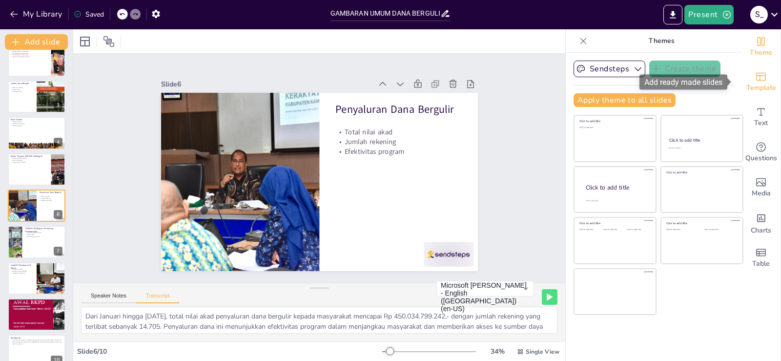
click at [763, 88] on span "Template" at bounding box center [761, 87] width 30 height 11
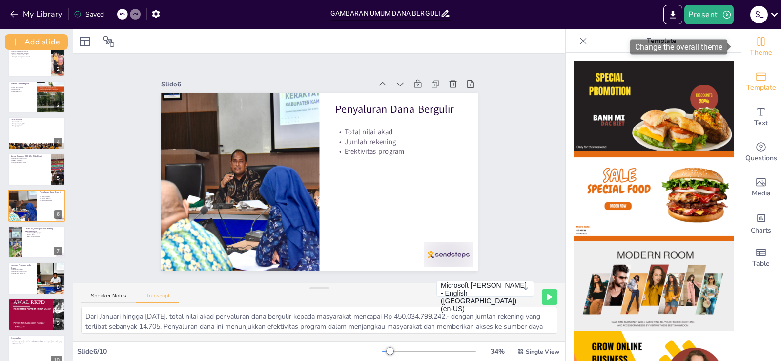
click at [755, 51] on span "Theme" at bounding box center [761, 52] width 22 height 11
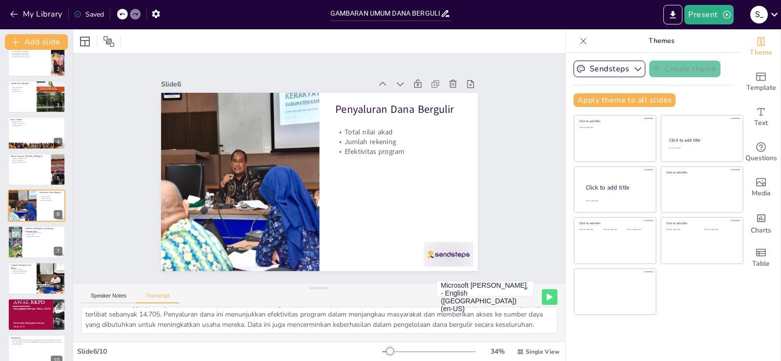
scroll to position [23, 0]
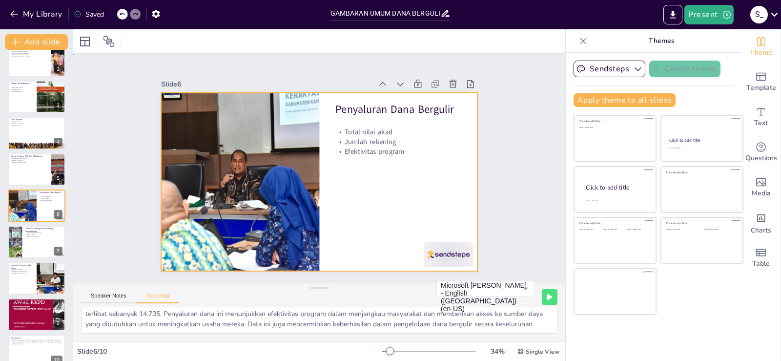
click at [356, 174] on div at bounding box center [319, 182] width 317 height 178
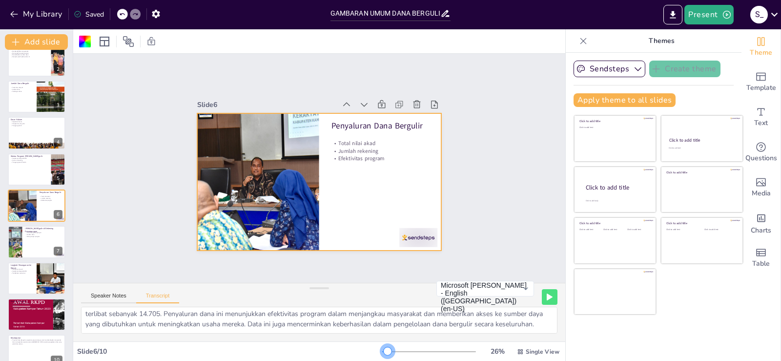
click at [384, 351] on div at bounding box center [388, 351] width 8 height 8
click at [517, 350] on icon at bounding box center [520, 351] width 7 height 7
click at [503, 231] on div "Slide 1 GAMBARAN UMUM DANA BERGULIR PROGRAM EKONOMI KERAKYATAN KABUPATEN KAMPAR…" at bounding box center [318, 168] width 513 height 279
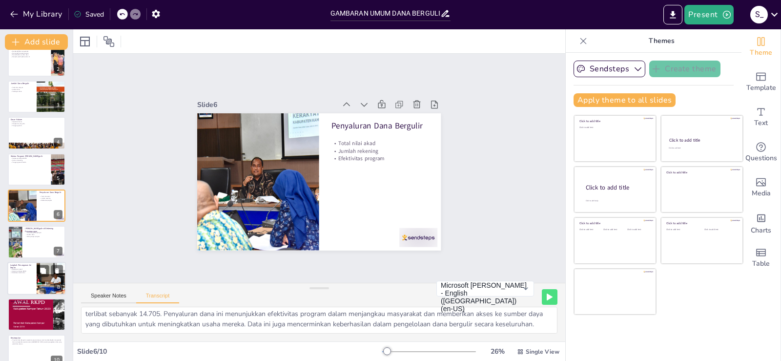
scroll to position [64, 0]
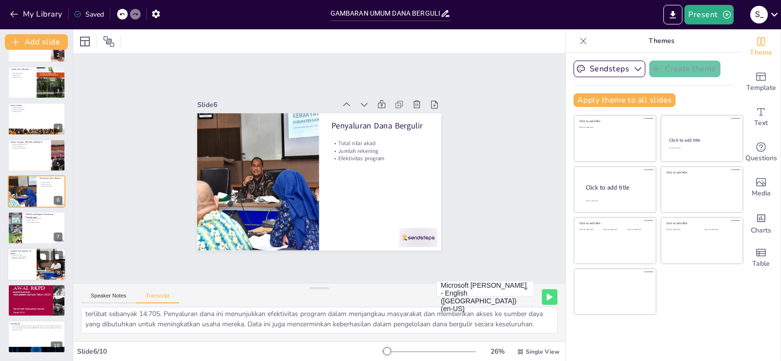
click at [34, 261] on div at bounding box center [36, 263] width 59 height 33
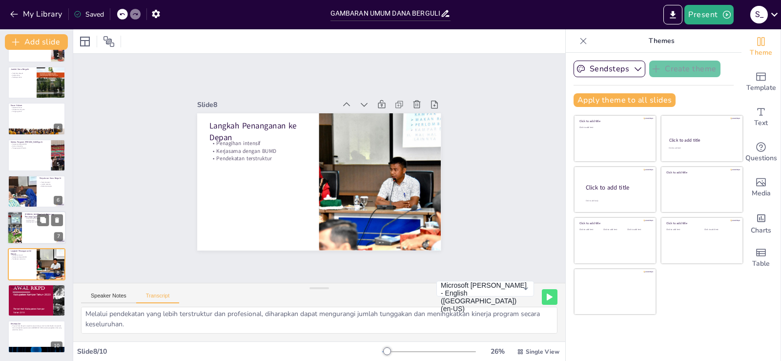
click at [29, 241] on div at bounding box center [36, 227] width 59 height 33
type textarea "Total dana bergulir yang berada pada rekening penampungan BPR adalah Rp 21.311.…"
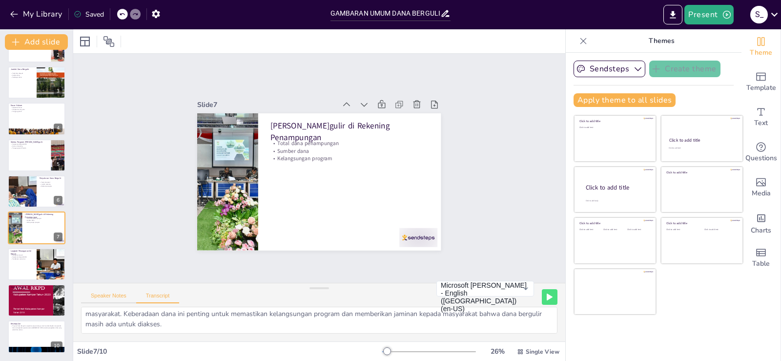
click at [104, 294] on button "Speaker Notes" at bounding box center [108, 297] width 55 height 11
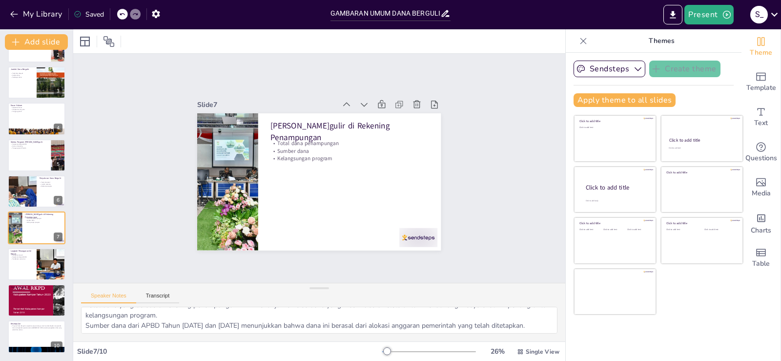
scroll to position [0, 0]
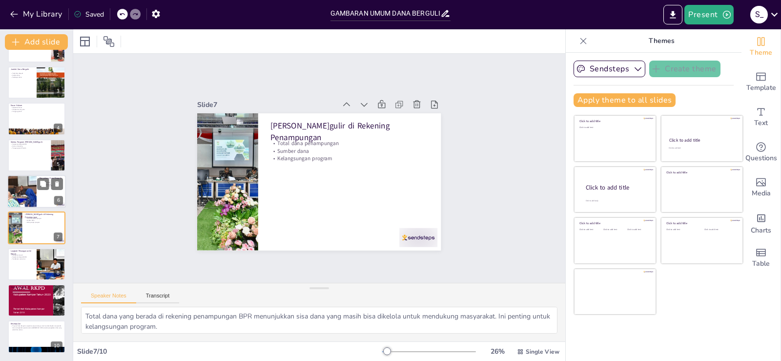
click at [31, 193] on div at bounding box center [22, 191] width 44 height 33
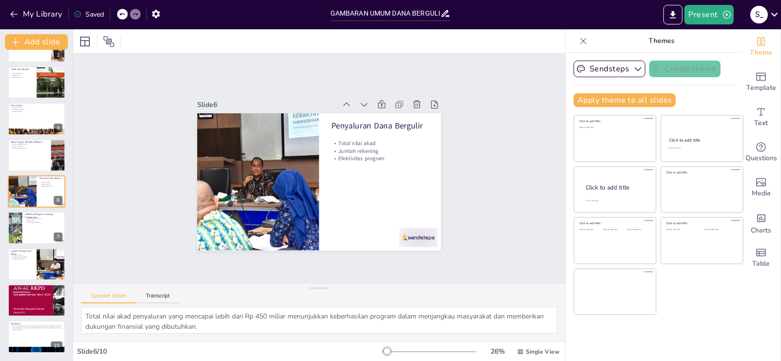
scroll to position [50, 0]
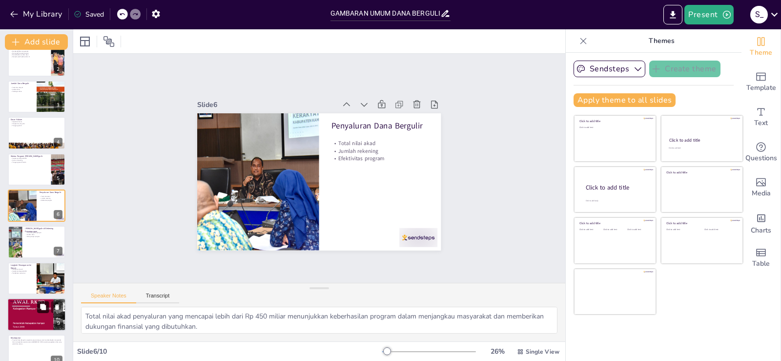
click at [41, 311] on button at bounding box center [43, 307] width 12 height 12
type textarea "Kerjasama dalam penagihan diharapkan dapat meningkatkan pendapatan BPR Sarimadu…"
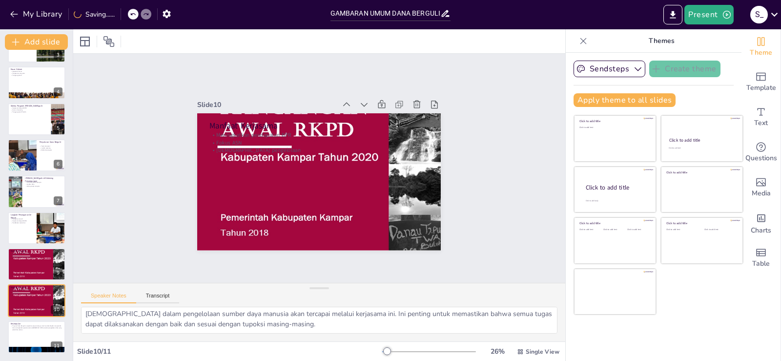
scroll to position [0, 0]
click at [37, 327] on button at bounding box center [43, 329] width 12 height 12
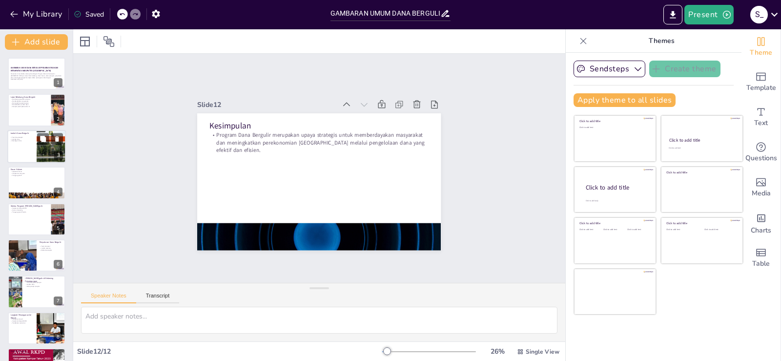
click at [28, 135] on div "Jumlah Dana Bergulir" at bounding box center [21, 133] width 23 height 4
type textarea "Total dana bergulir yang tersedia mencapai Rp 165.000.000.000,-. Angka ini menc…"
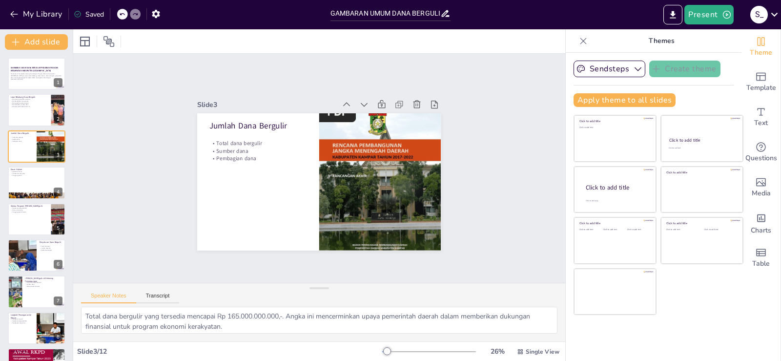
scroll to position [43, 0]
click at [762, 20] on div "S _" at bounding box center [759, 15] width 18 height 18
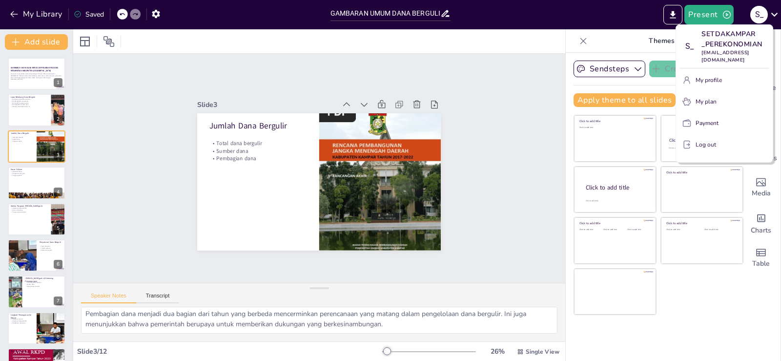
click at [694, 143] on button "Log out" at bounding box center [724, 145] width 89 height 16
